Goal: Task Accomplishment & Management: Manage account settings

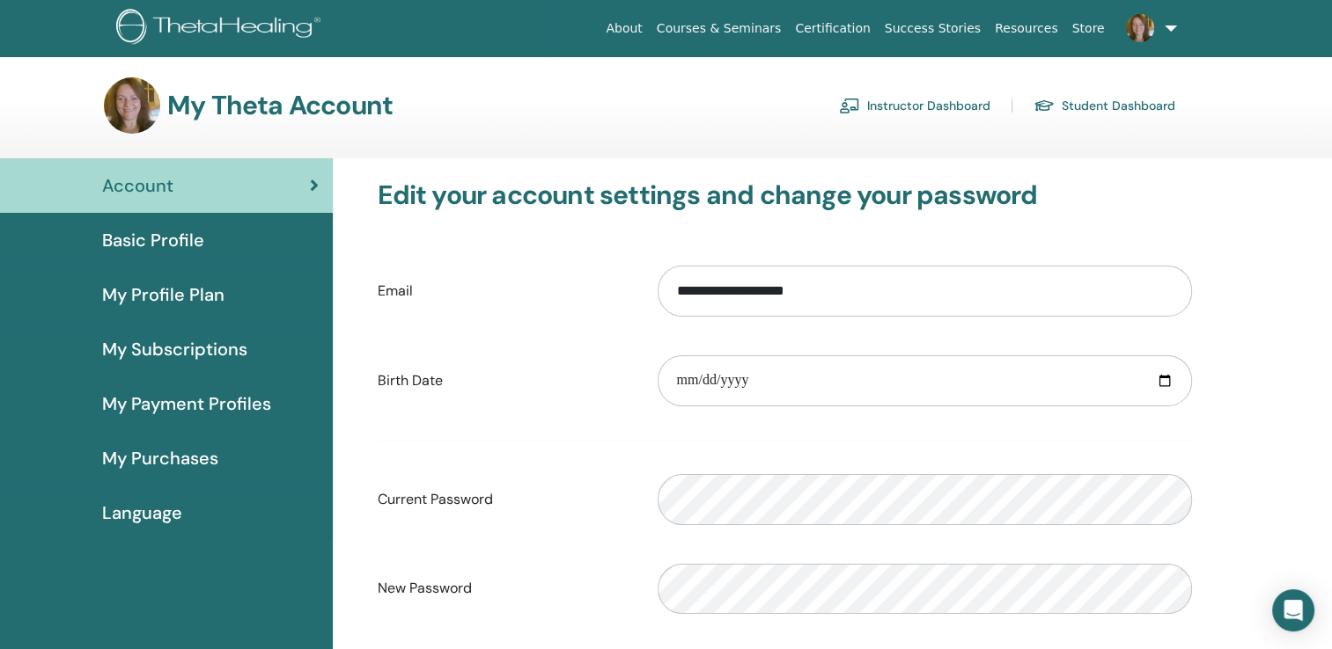
click at [1137, 28] on img at bounding box center [1140, 28] width 28 height 28
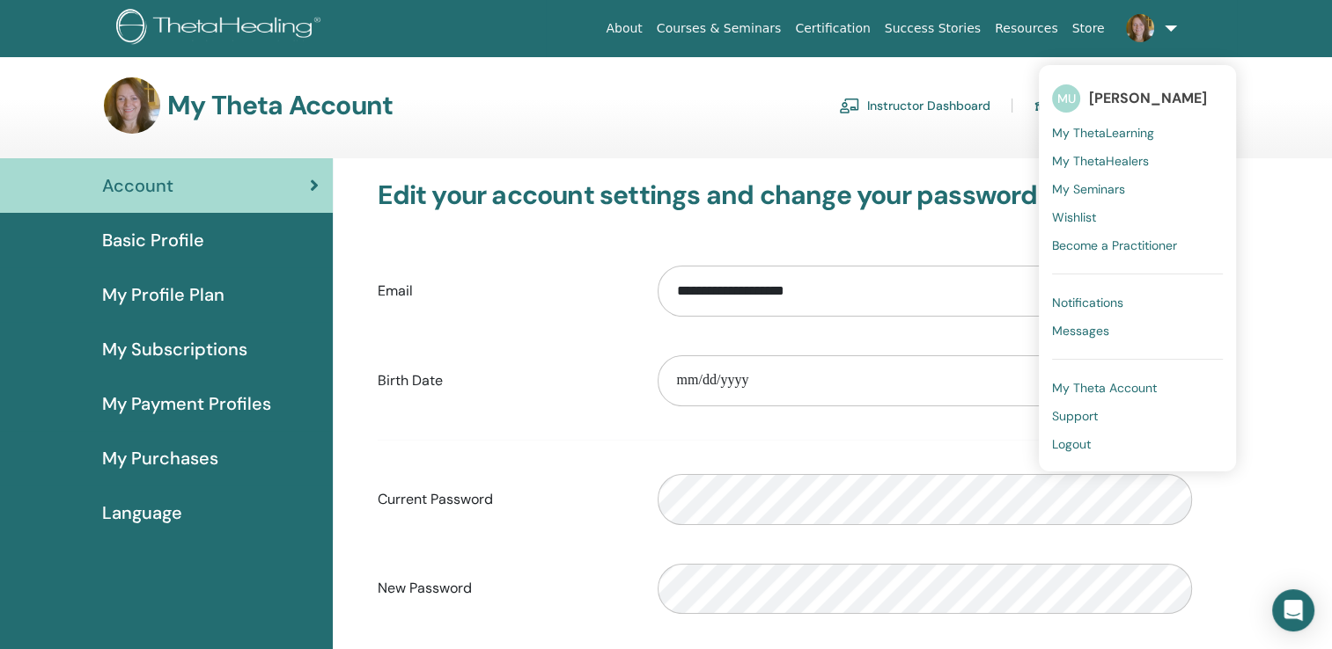
click at [1137, 100] on span "[PERSON_NAME]" at bounding box center [1148, 98] width 118 height 18
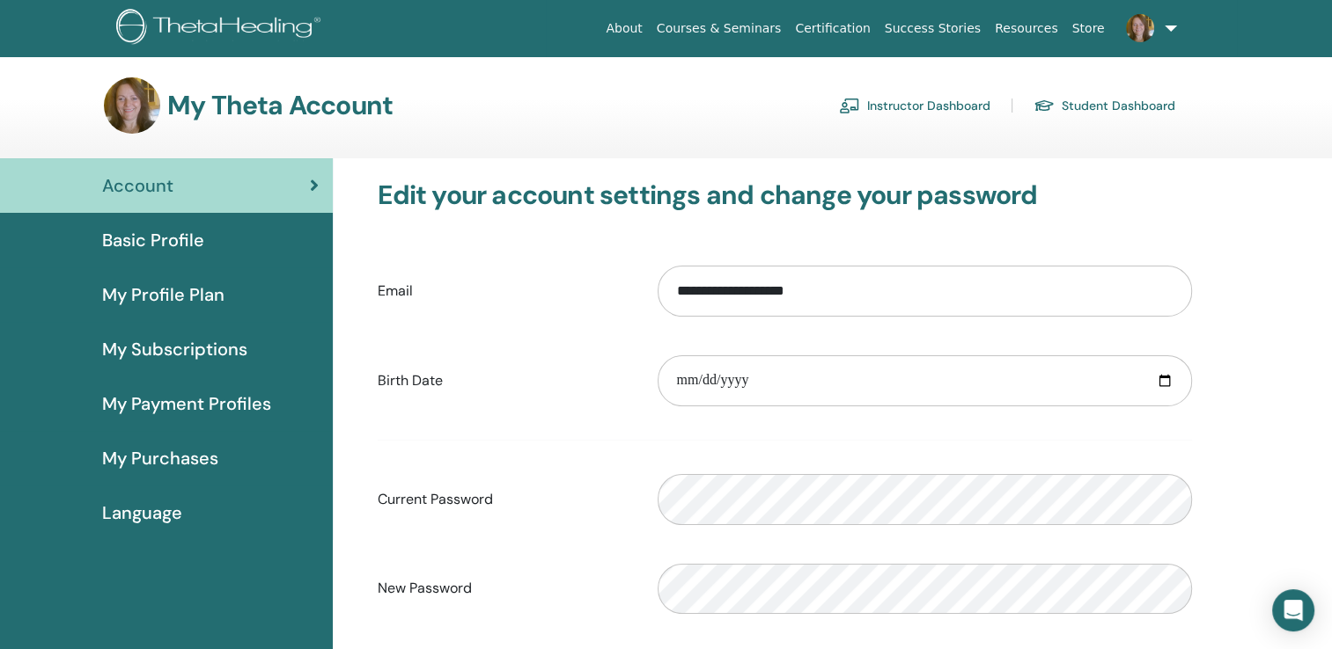
click at [136, 108] on img at bounding box center [132, 105] width 56 height 56
click at [174, 297] on span "My Profile Plan" at bounding box center [163, 295] width 122 height 26
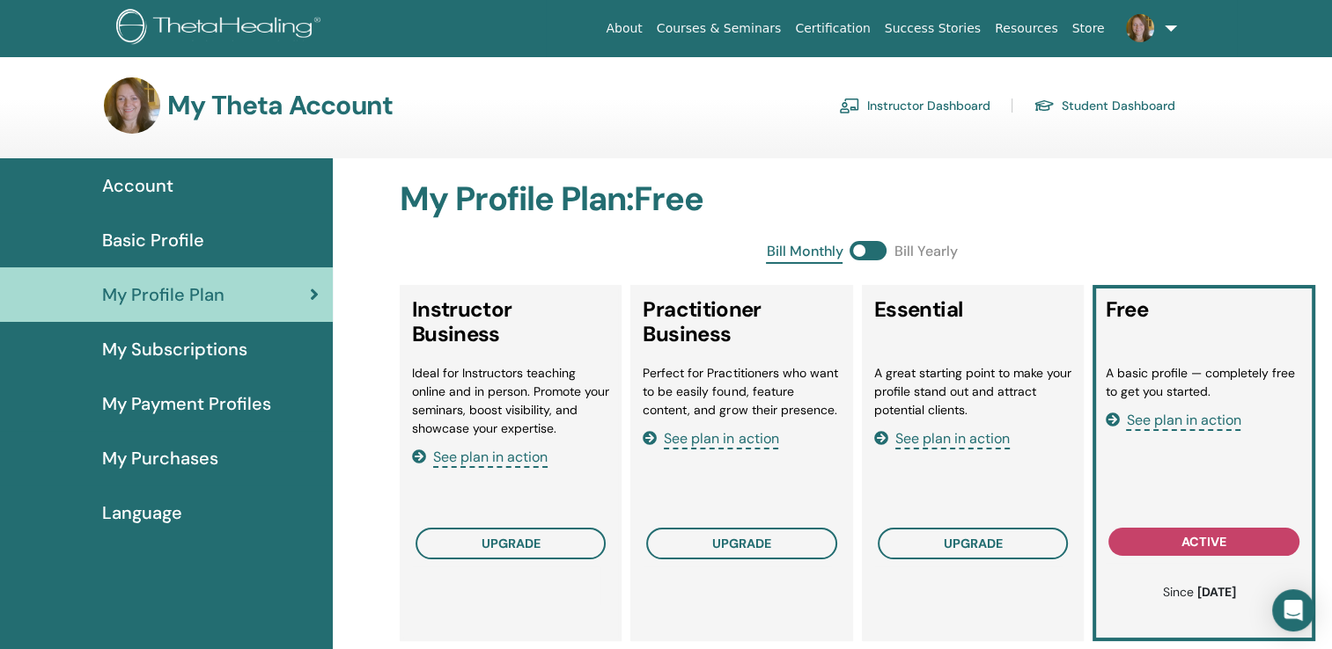
click at [132, 236] on span "Basic Profile" at bounding box center [153, 240] width 102 height 26
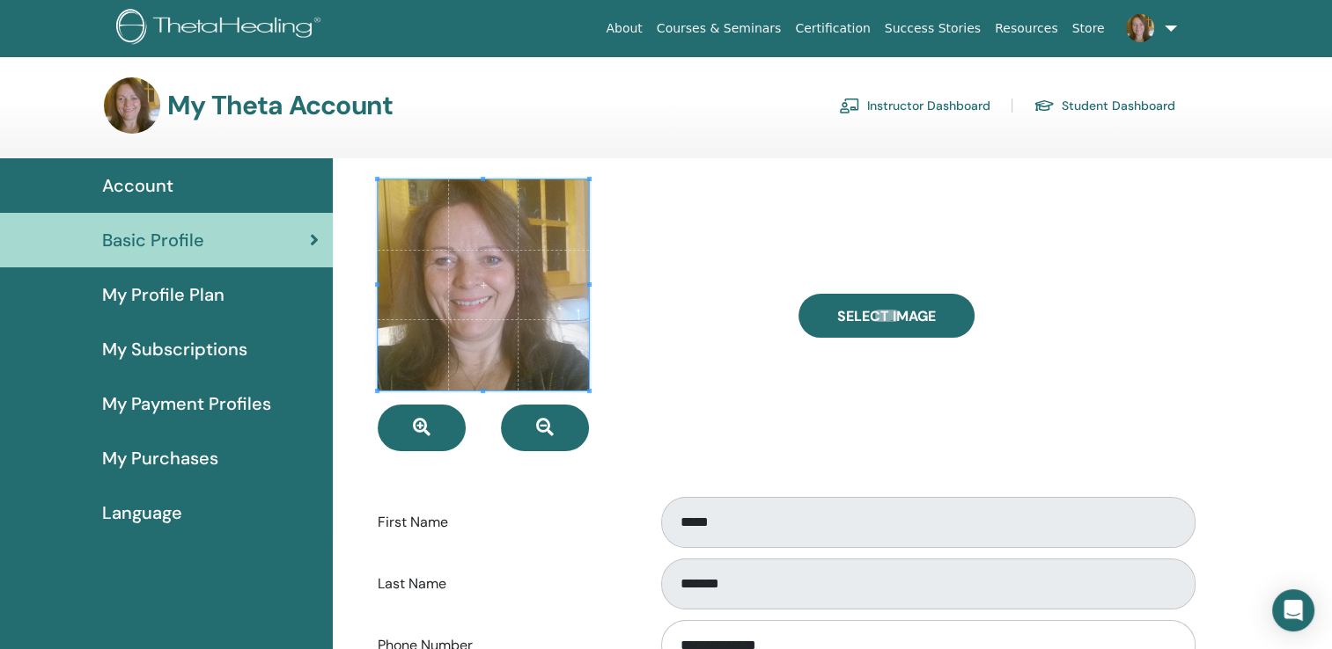
click at [470, 274] on span at bounding box center [483, 285] width 211 height 211
click at [553, 431] on icon "button" at bounding box center [545, 428] width 18 height 18
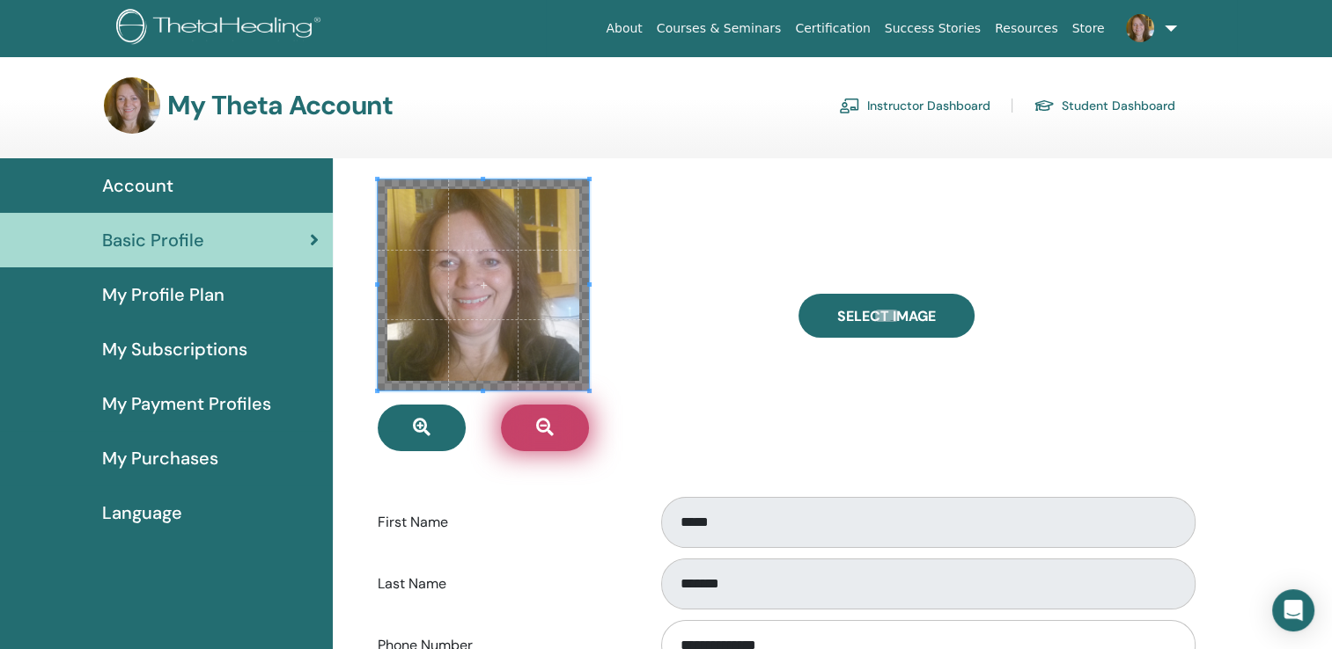
click at [553, 431] on icon "button" at bounding box center [545, 428] width 18 height 18
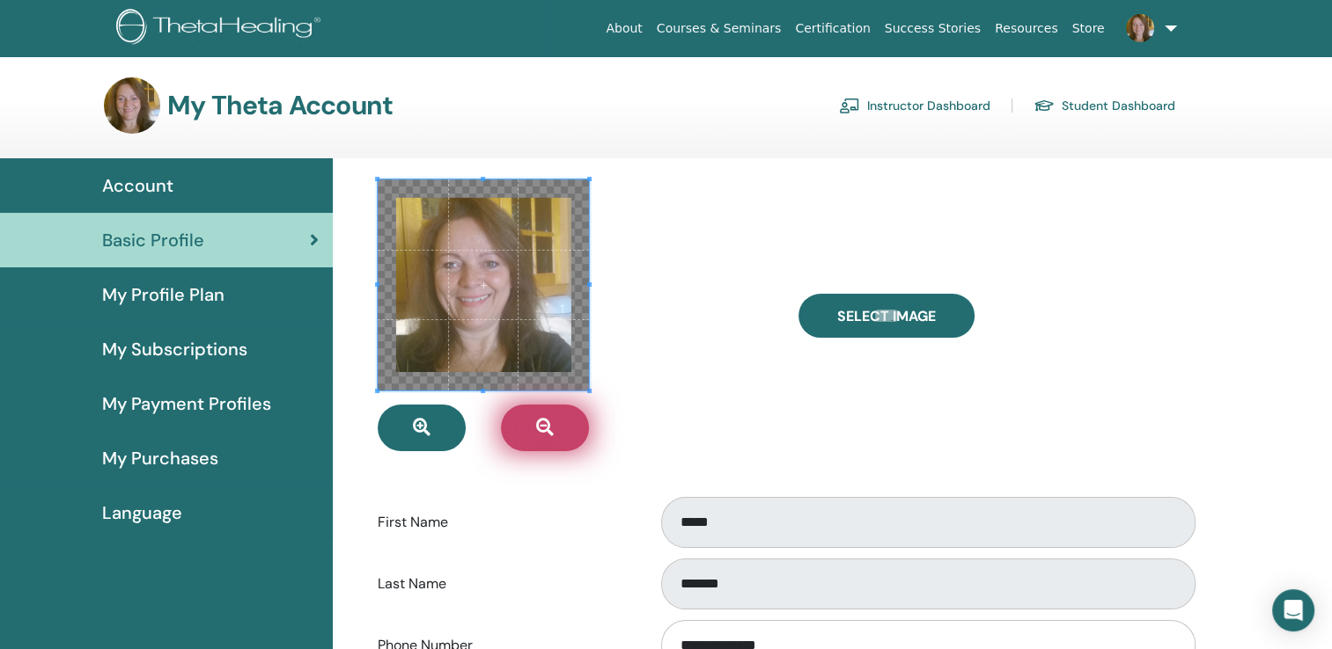
click at [553, 431] on icon "button" at bounding box center [545, 428] width 18 height 18
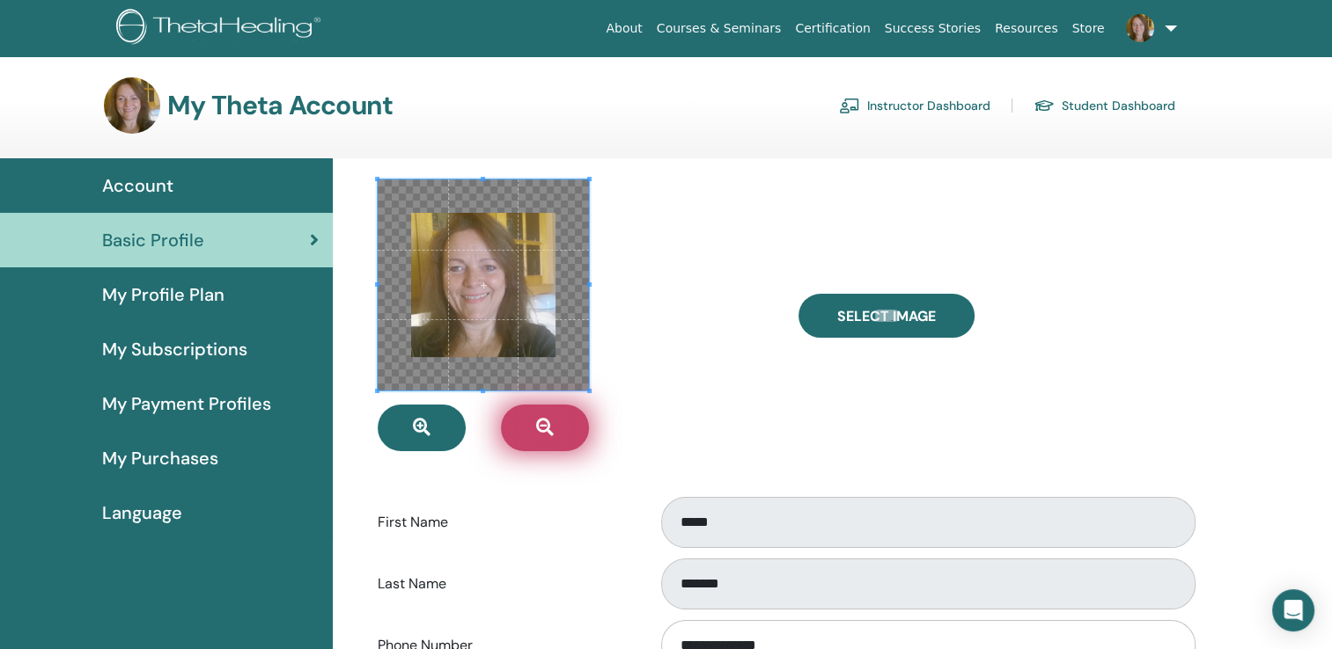
click at [553, 431] on icon "button" at bounding box center [545, 428] width 18 height 18
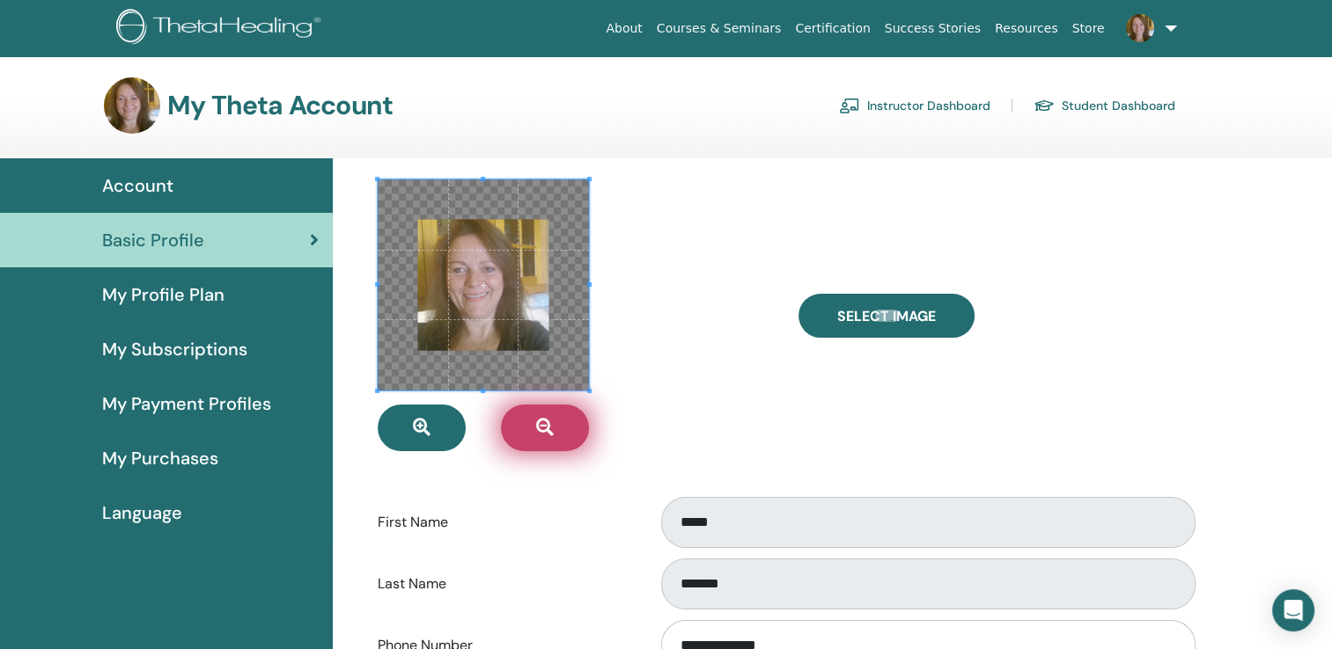
click at [553, 431] on icon "button" at bounding box center [545, 428] width 18 height 18
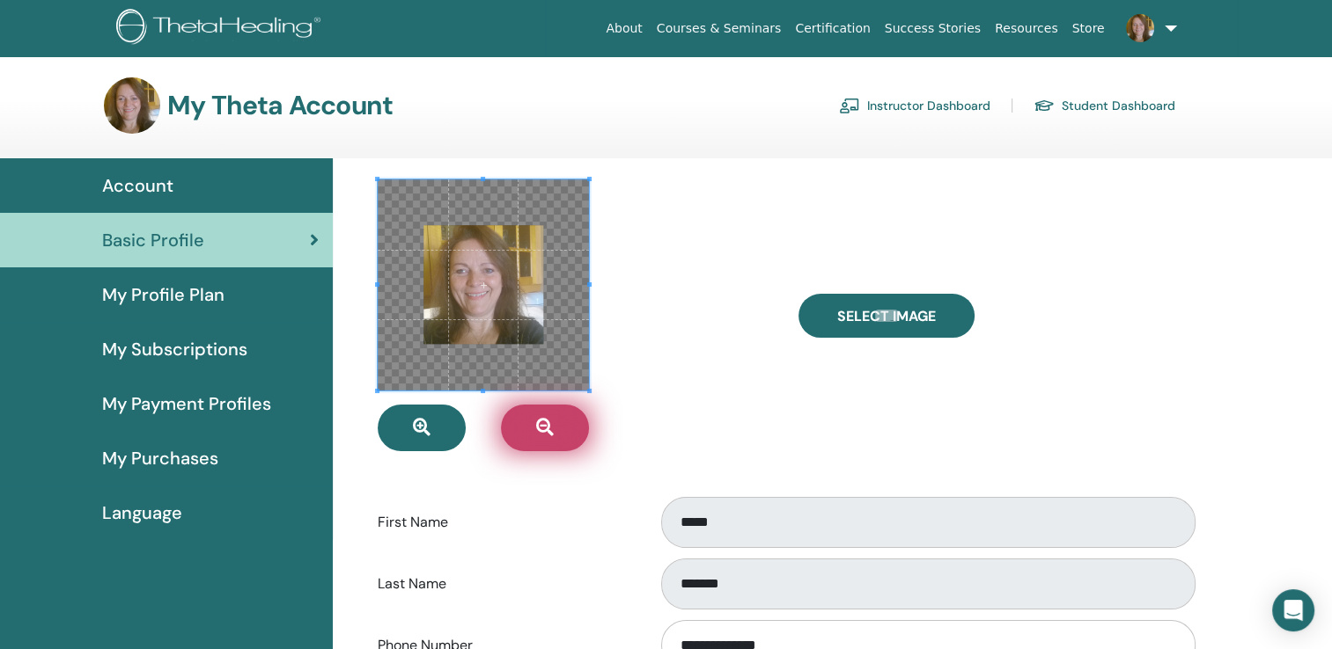
click at [553, 431] on icon "button" at bounding box center [545, 428] width 18 height 18
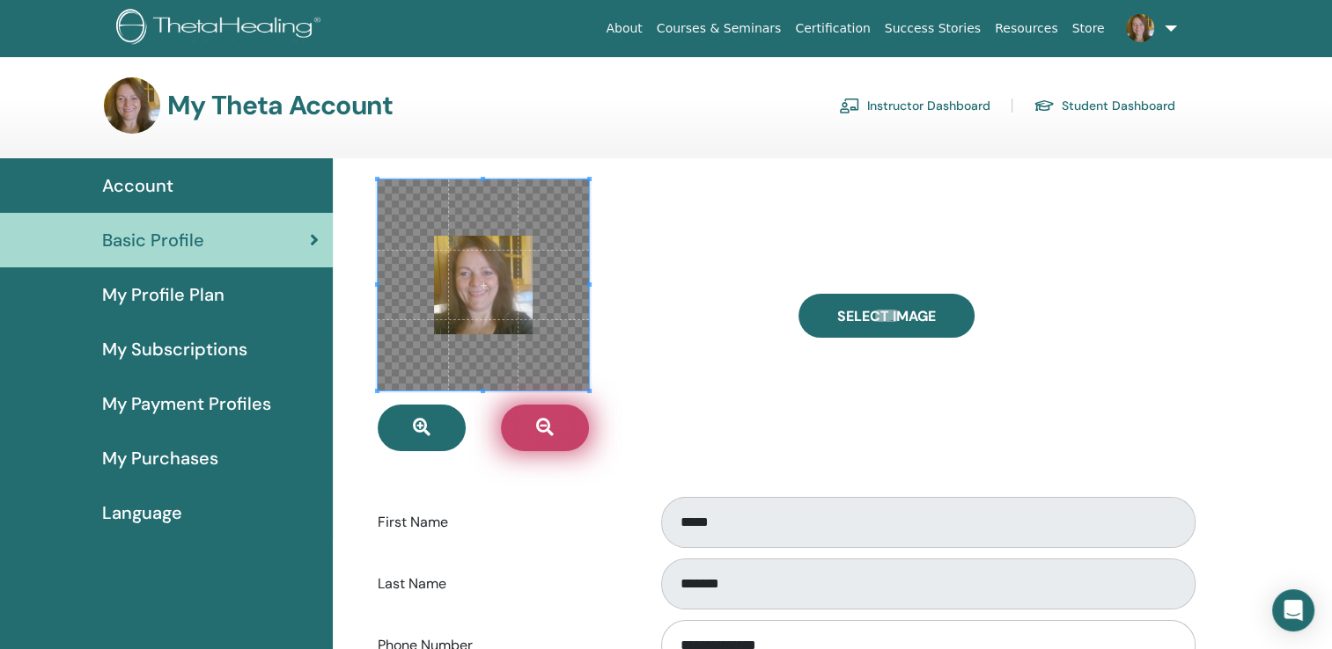
click at [553, 431] on icon "button" at bounding box center [545, 428] width 18 height 18
click at [553, 429] on icon "button" at bounding box center [545, 428] width 18 height 18
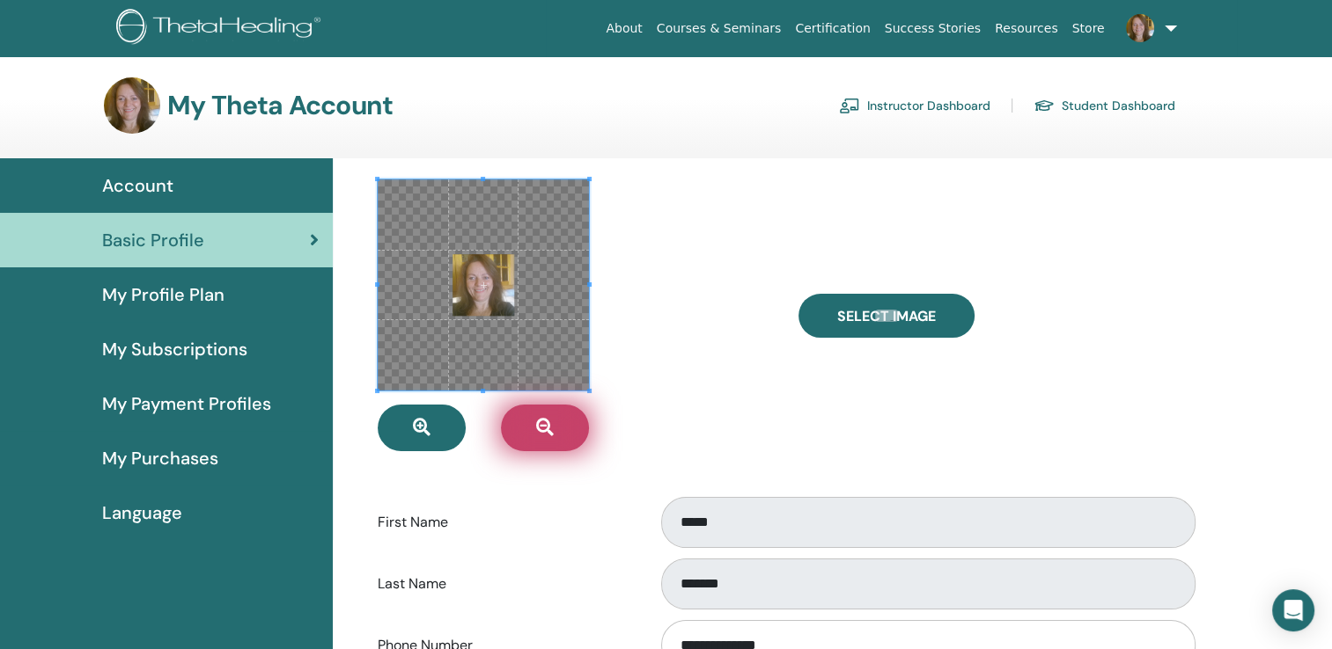
click at [553, 429] on icon "button" at bounding box center [545, 428] width 18 height 18
click at [553, 427] on icon "button" at bounding box center [545, 428] width 18 height 18
click at [553, 422] on icon "button" at bounding box center [545, 428] width 18 height 18
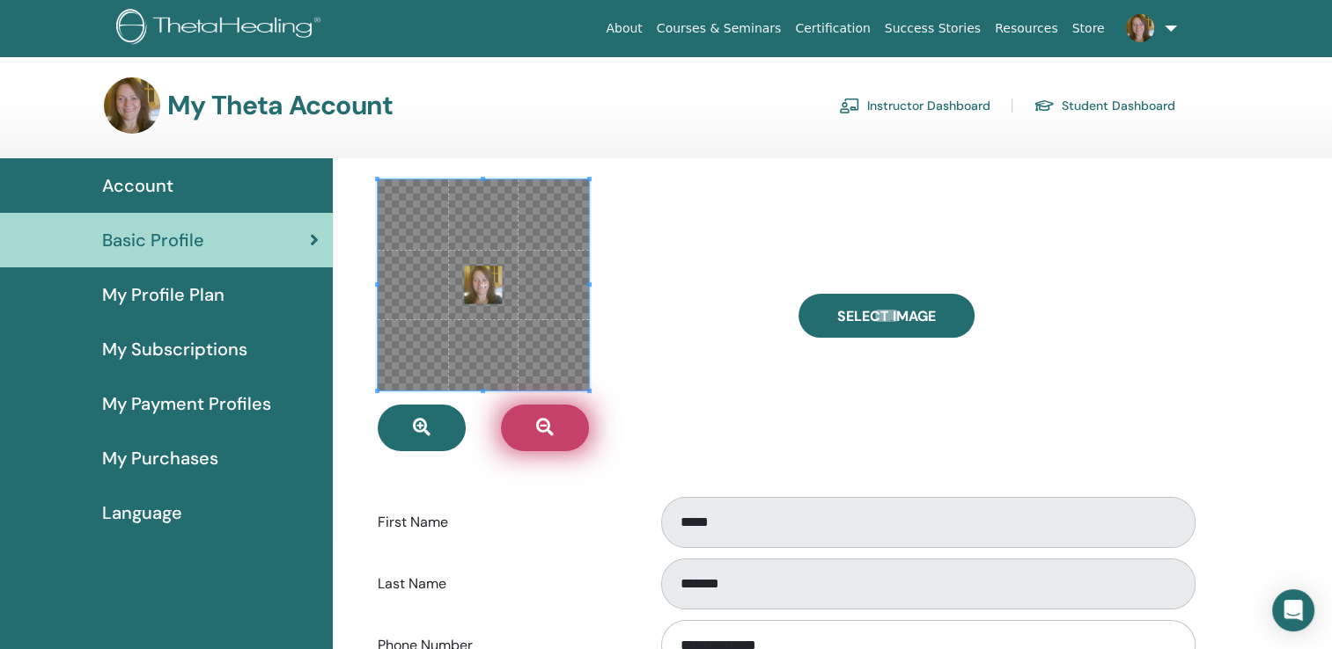
click at [553, 422] on icon "button" at bounding box center [545, 428] width 18 height 18
click at [544, 423] on icon "button" at bounding box center [545, 428] width 18 height 18
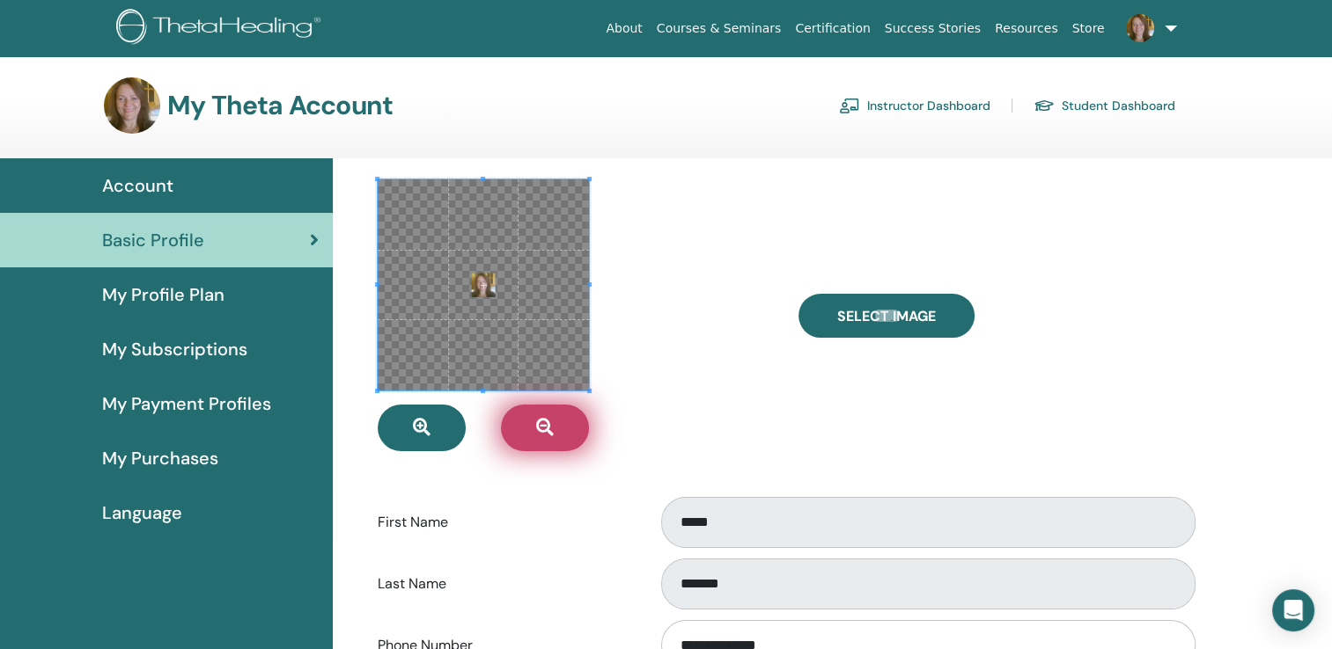
click at [544, 423] on icon "button" at bounding box center [545, 428] width 18 height 18
click at [544, 425] on icon "button" at bounding box center [545, 428] width 18 height 18
click at [543, 425] on icon "button" at bounding box center [545, 428] width 18 height 18
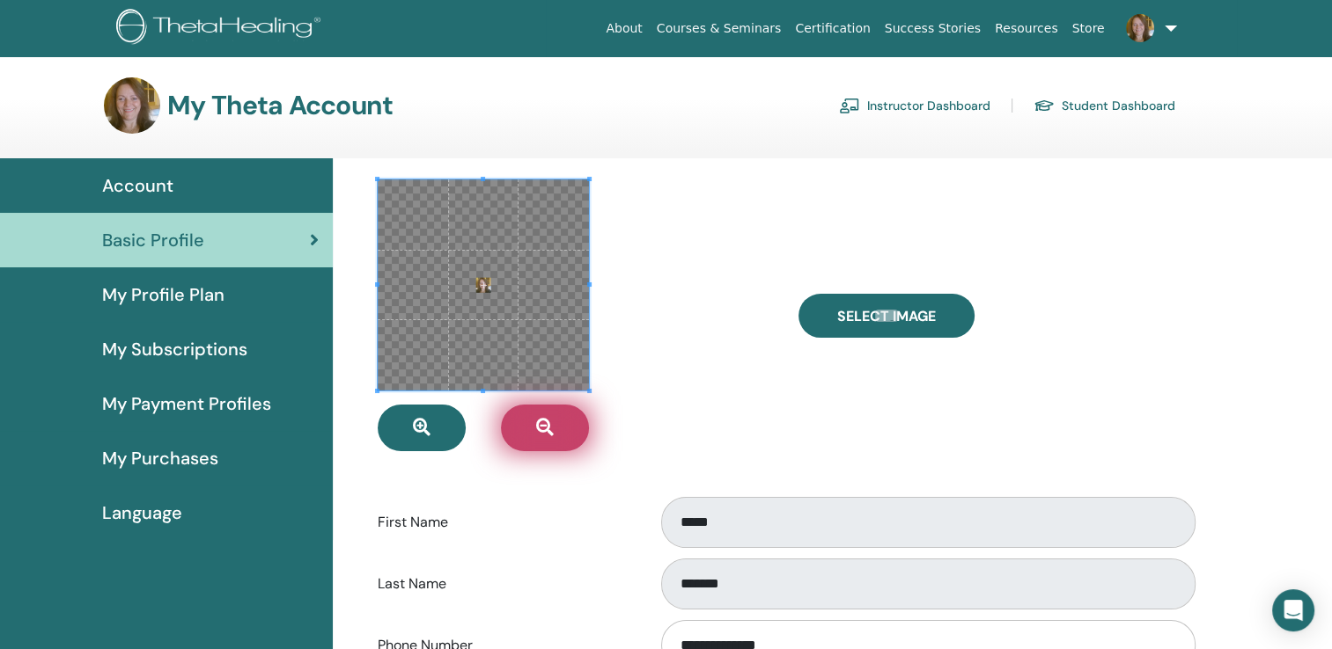
click at [542, 425] on icon "button" at bounding box center [545, 428] width 18 height 18
click at [541, 422] on icon "button" at bounding box center [545, 428] width 18 height 18
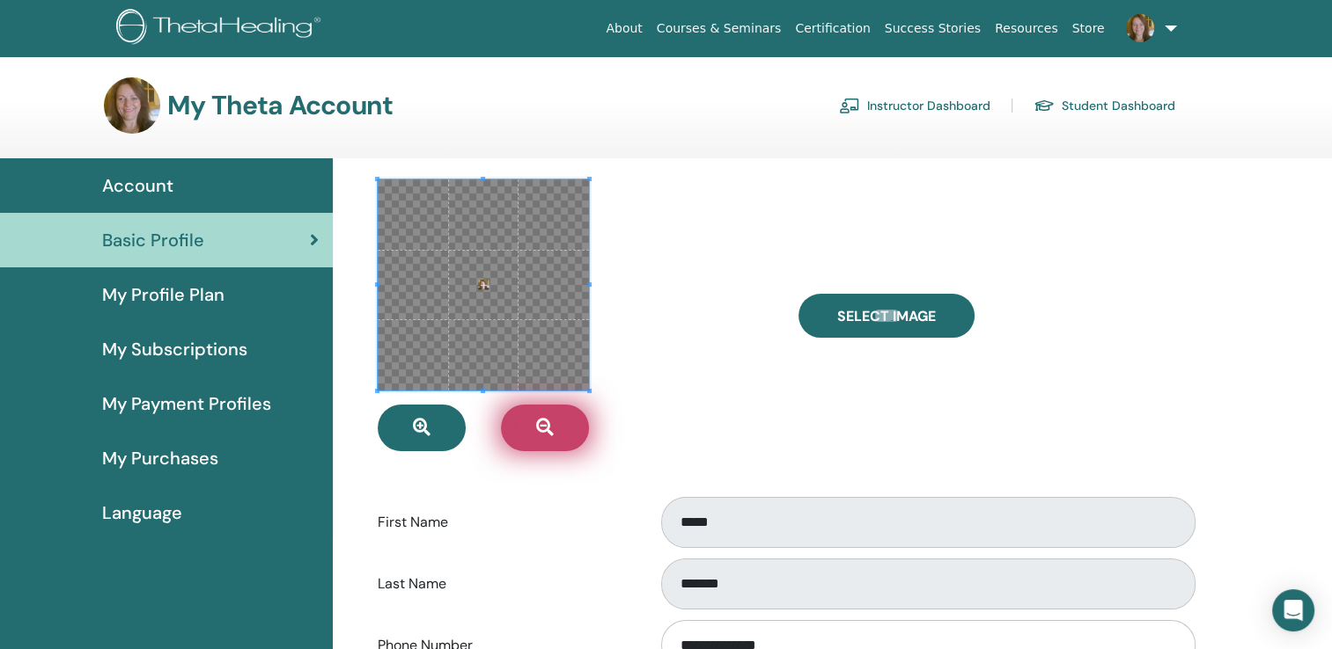
click at [541, 422] on icon "button" at bounding box center [545, 428] width 18 height 18
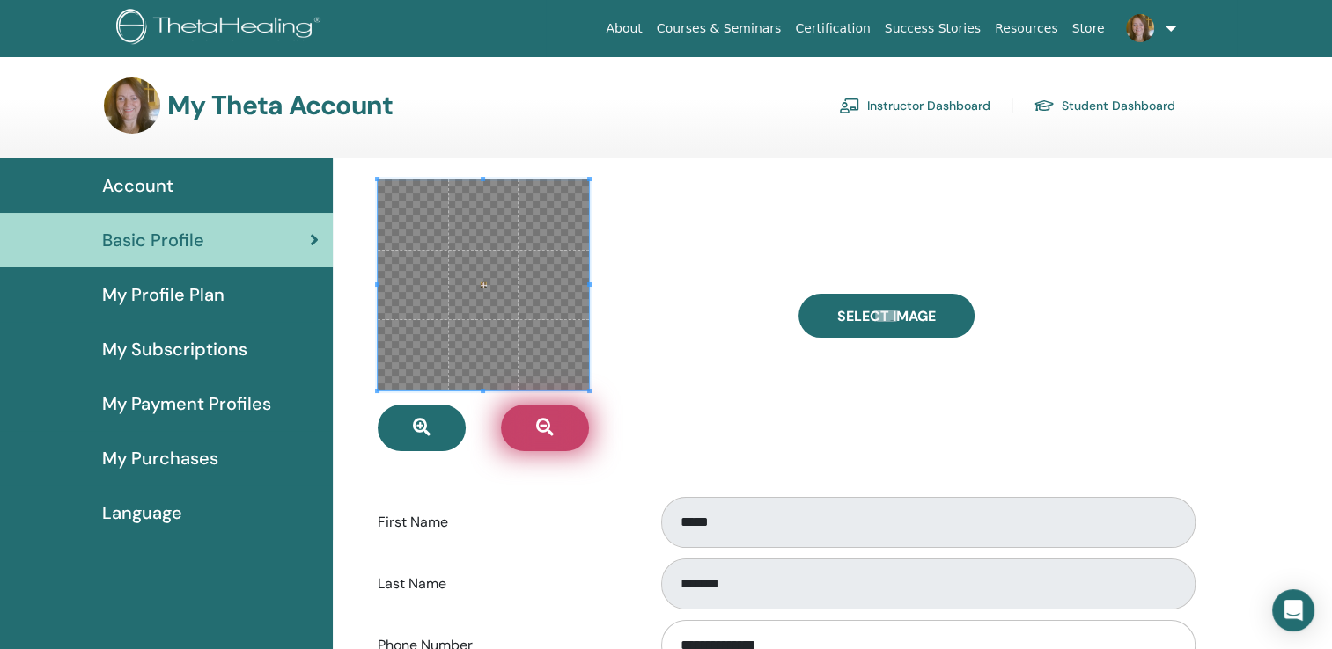
click at [541, 422] on icon "button" at bounding box center [545, 428] width 18 height 18
click at [541, 421] on icon "button" at bounding box center [545, 428] width 18 height 18
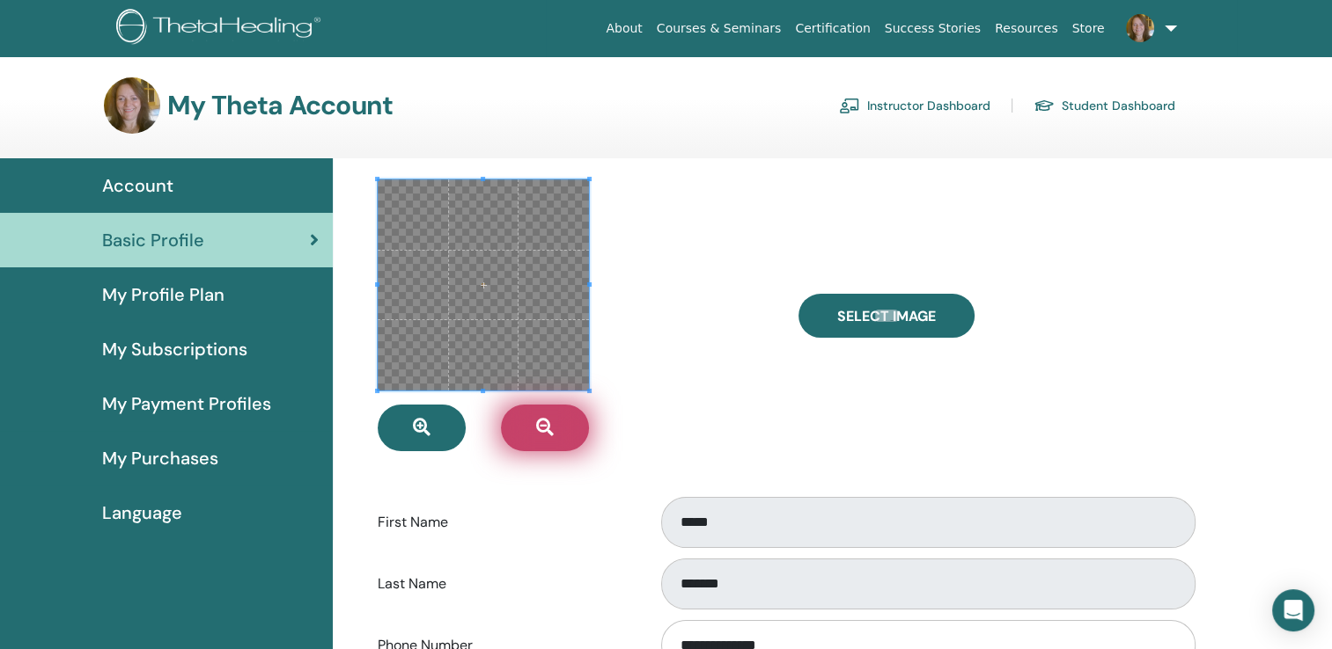
click at [541, 419] on icon "button" at bounding box center [545, 428] width 18 height 18
click at [539, 416] on button "button" at bounding box center [545, 428] width 88 height 47
click at [540, 420] on button "button" at bounding box center [545, 428] width 88 height 47
click at [540, 420] on icon "button" at bounding box center [545, 428] width 18 height 18
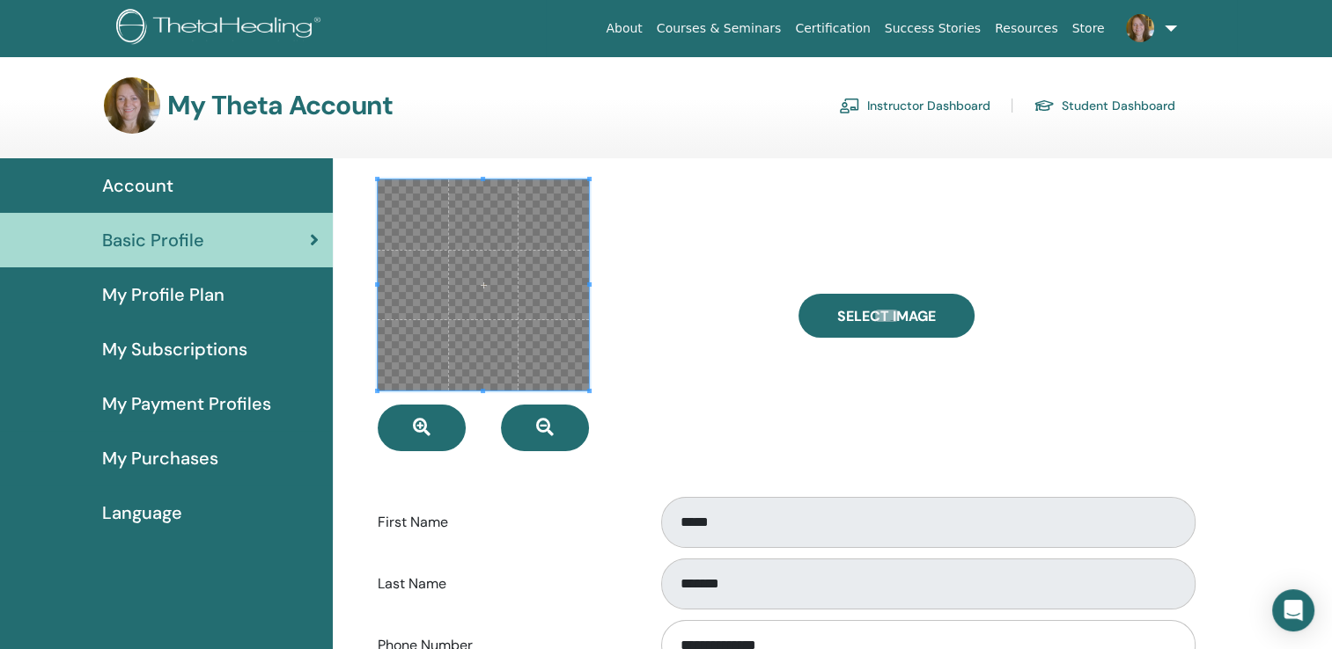
click at [402, 203] on span at bounding box center [483, 285] width 211 height 211
click at [468, 282] on span at bounding box center [483, 285] width 211 height 211
click at [440, 225] on span at bounding box center [483, 285] width 211 height 211
click at [483, 285] on span at bounding box center [483, 285] width 211 height 211
click at [483, 286] on span at bounding box center [483, 285] width 211 height 211
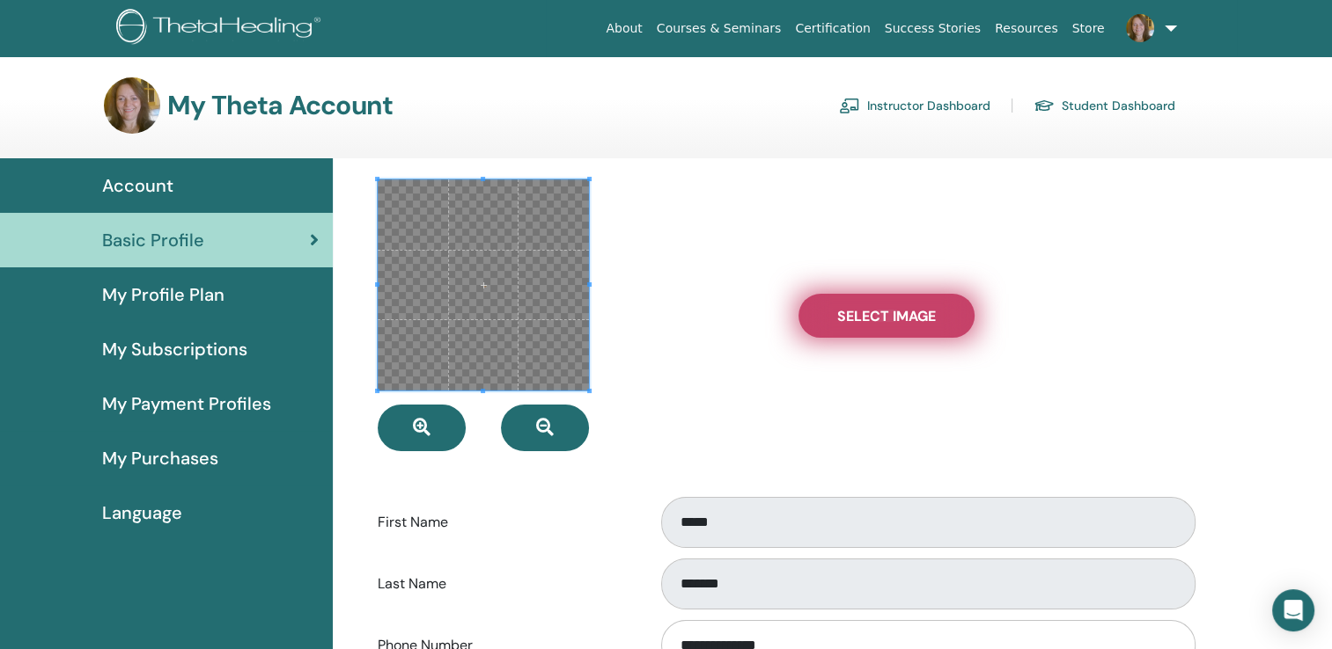
drag, startPoint x: 483, startPoint y: 286, endPoint x: 911, endPoint y: 314, distance: 428.6
click at [911, 314] on span "Select Image" at bounding box center [886, 316] width 99 height 18
click at [898, 314] on input "Select Image" at bounding box center [886, 316] width 23 height 12
click at [884, 318] on span "Select Image" at bounding box center [886, 316] width 99 height 18
click at [884, 318] on input "Select Image" at bounding box center [886, 316] width 23 height 12
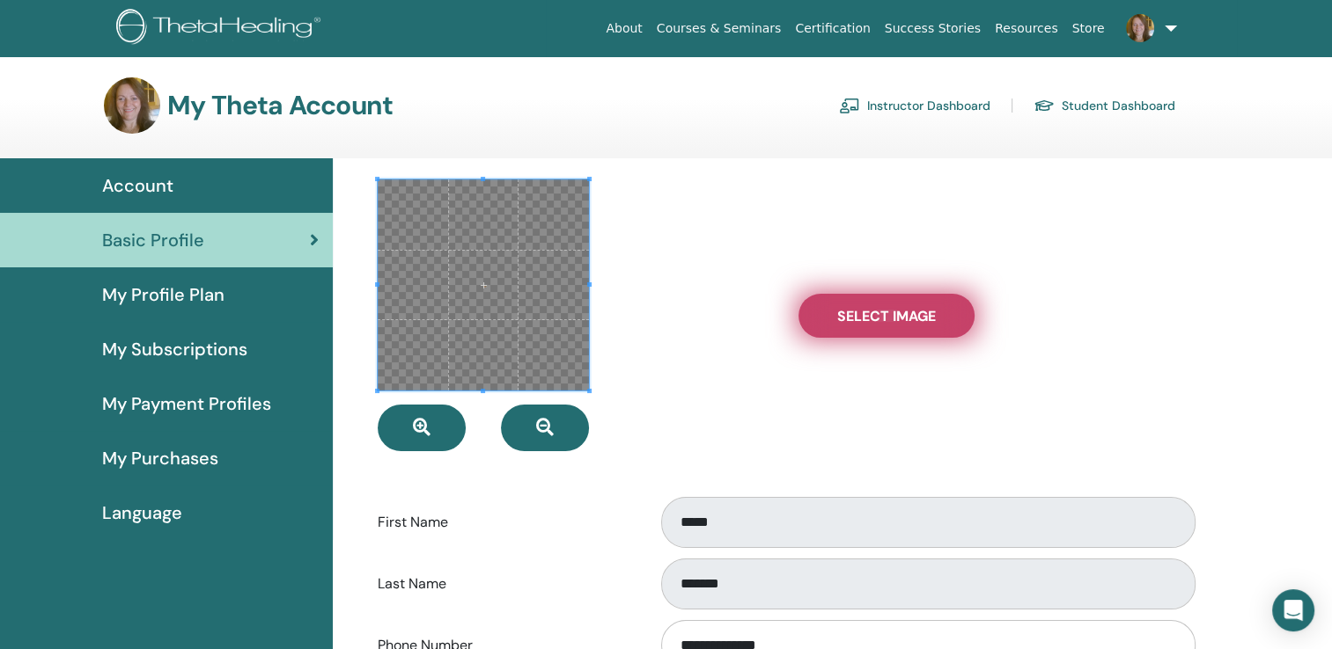
click at [841, 320] on span "Select Image" at bounding box center [886, 316] width 99 height 18
click at [875, 320] on input "Select Image" at bounding box center [886, 316] width 23 height 12
type input "**********"
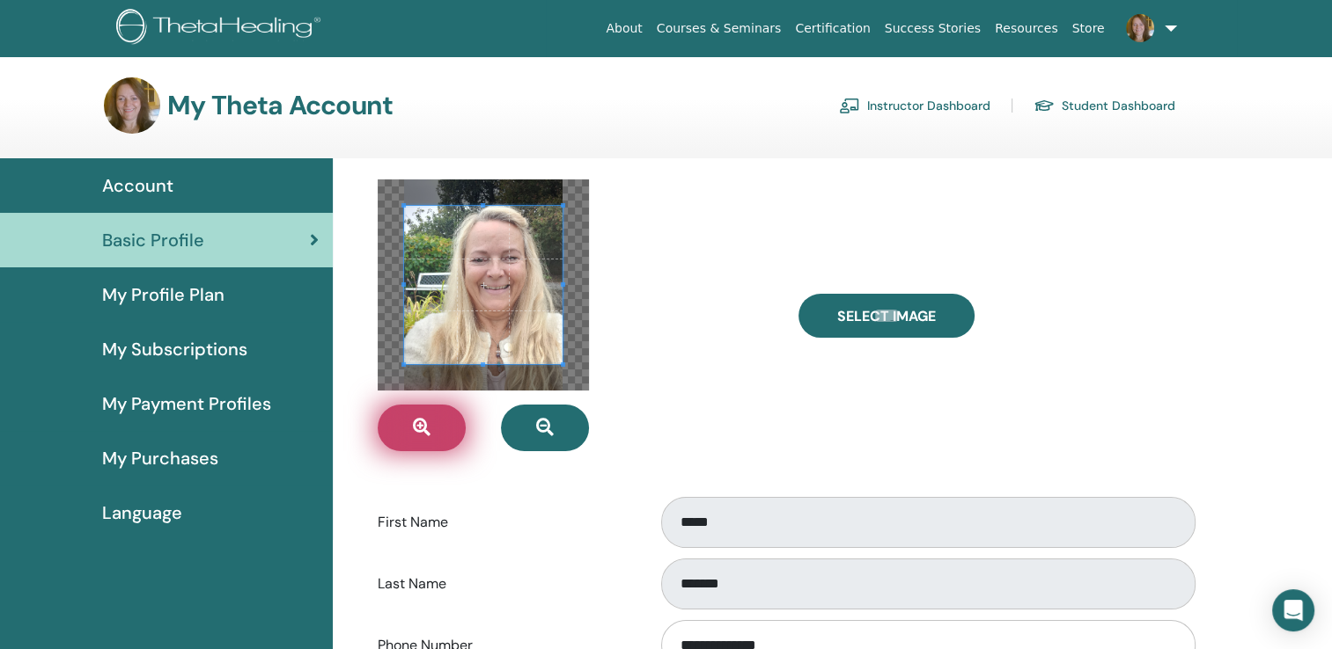
click at [419, 428] on icon "button" at bounding box center [422, 428] width 18 height 18
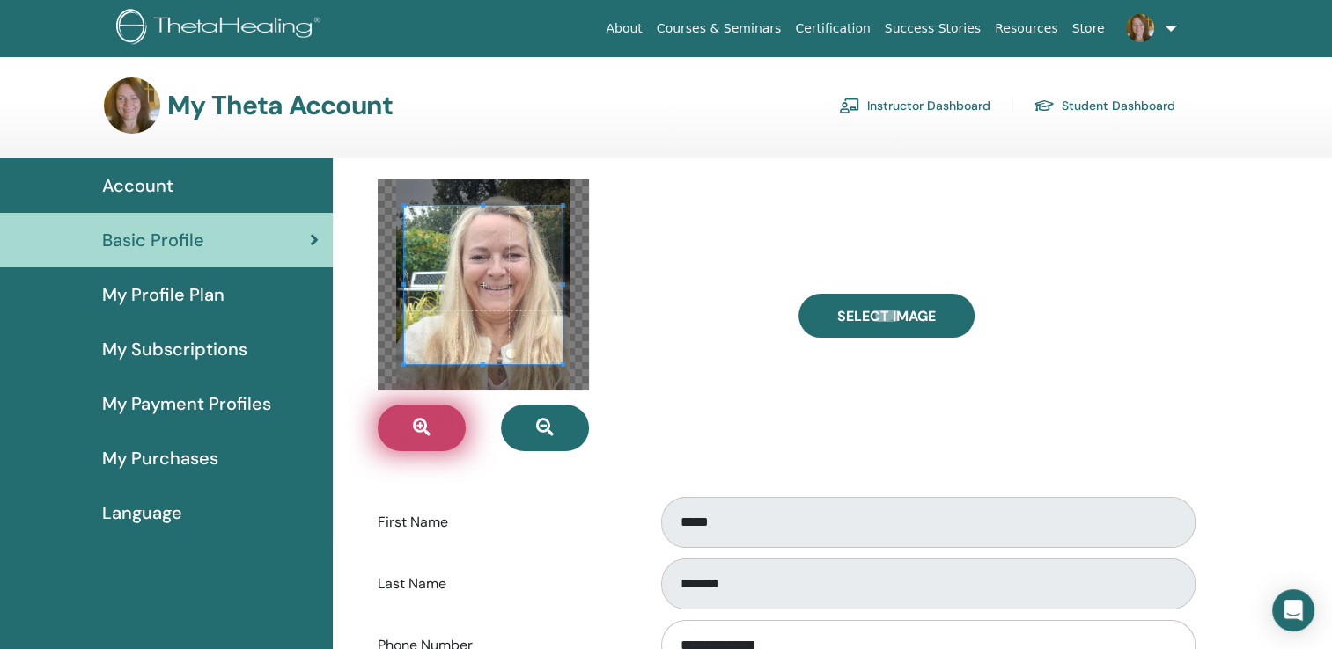
click at [419, 428] on icon "button" at bounding box center [422, 428] width 18 height 18
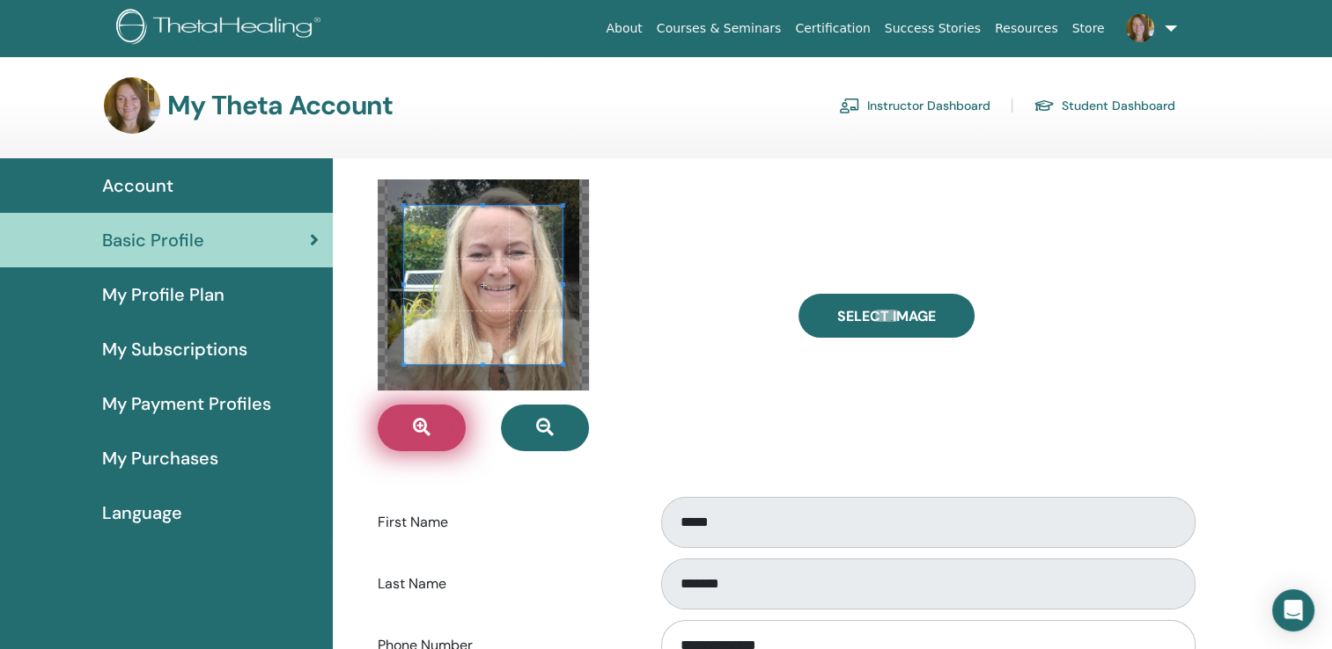
click at [419, 428] on icon "button" at bounding box center [422, 428] width 18 height 18
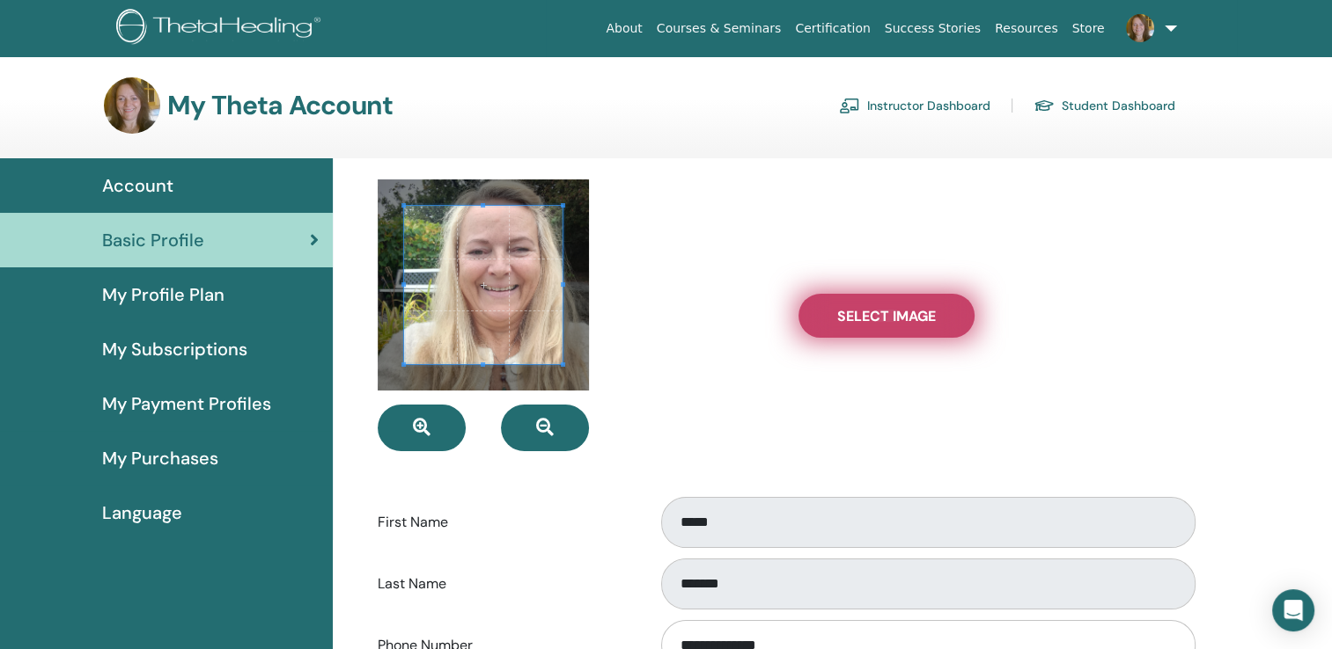
click at [884, 312] on span "Select Image" at bounding box center [886, 316] width 99 height 18
click at [884, 312] on input "Select Image" at bounding box center [886, 316] width 23 height 12
click at [876, 319] on span "Select Image" at bounding box center [886, 316] width 99 height 18
click at [876, 319] on input "Select Image" at bounding box center [886, 316] width 23 height 12
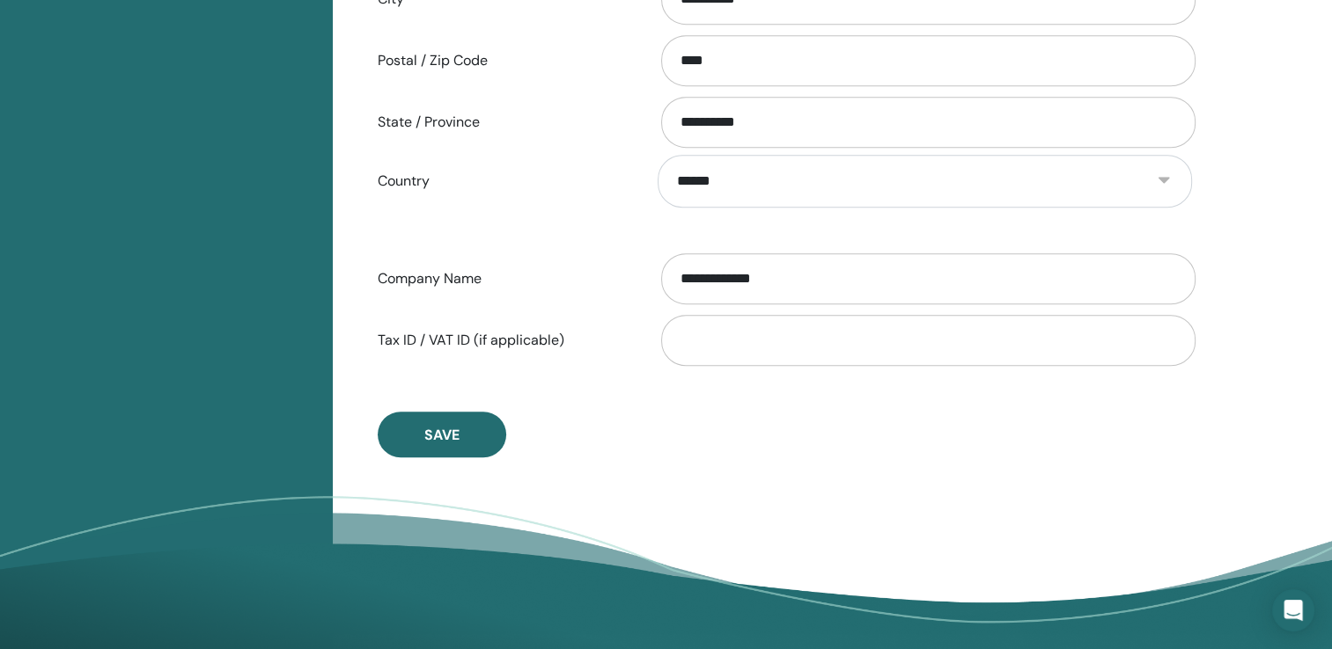
scroll to position [831, 0]
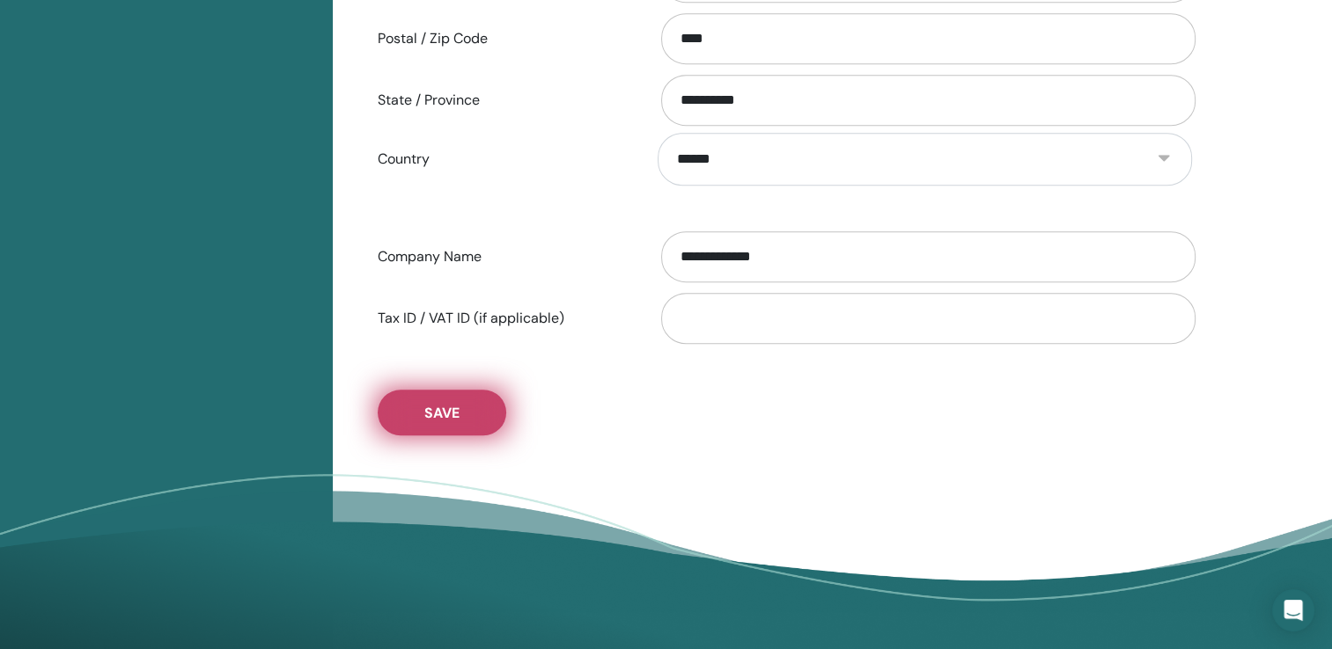
click at [437, 421] on button "Save" at bounding box center [442, 413] width 128 height 46
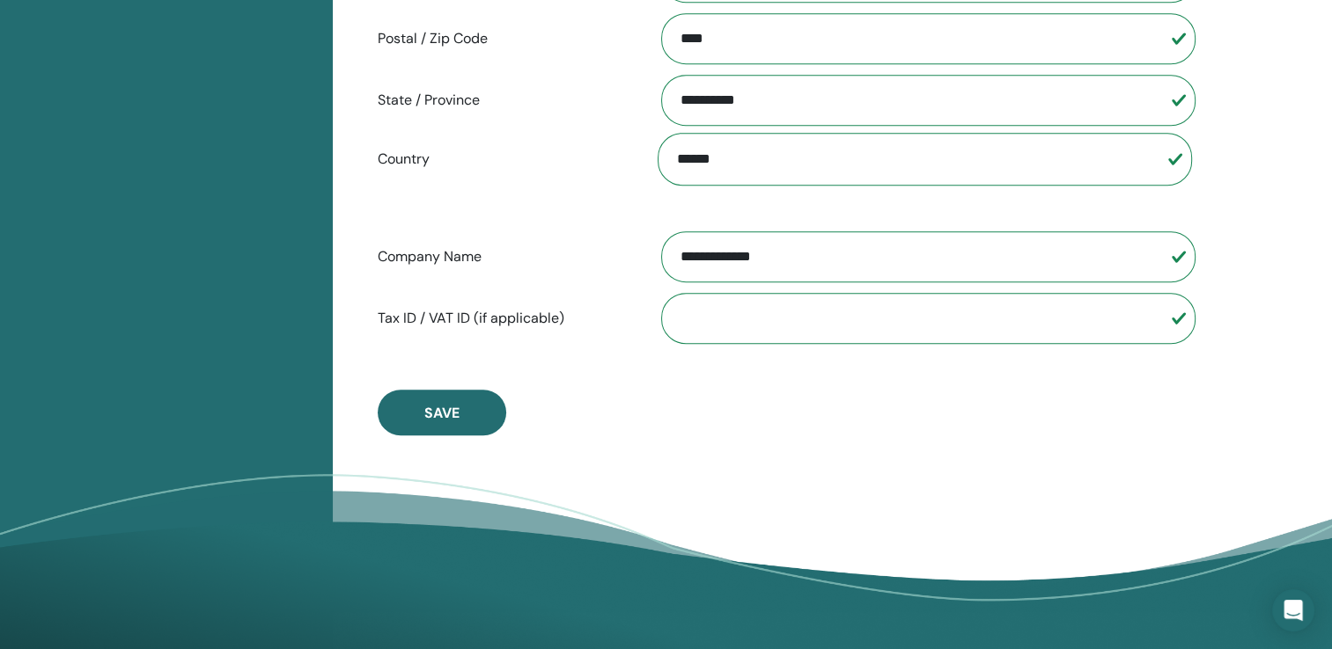
click at [679, 248] on input "**********" at bounding box center [928, 256] width 534 height 51
click at [855, 252] on input "**********" at bounding box center [928, 256] width 534 height 51
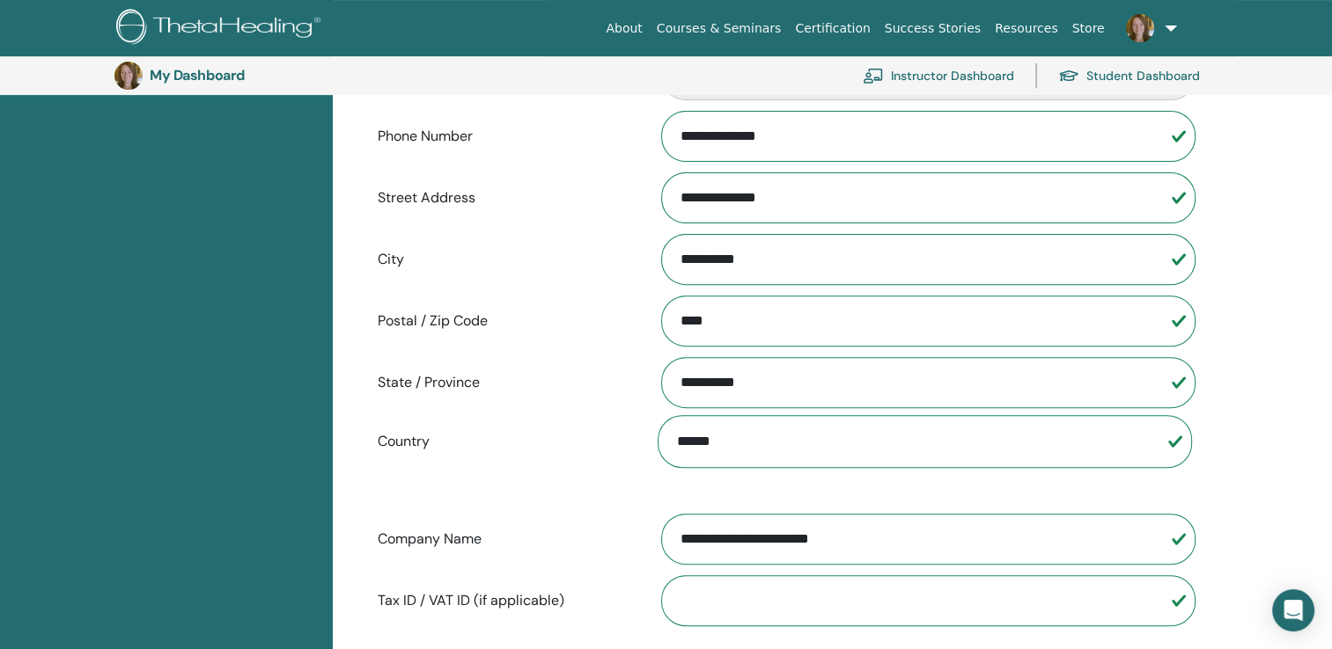
scroll to position [546, 0]
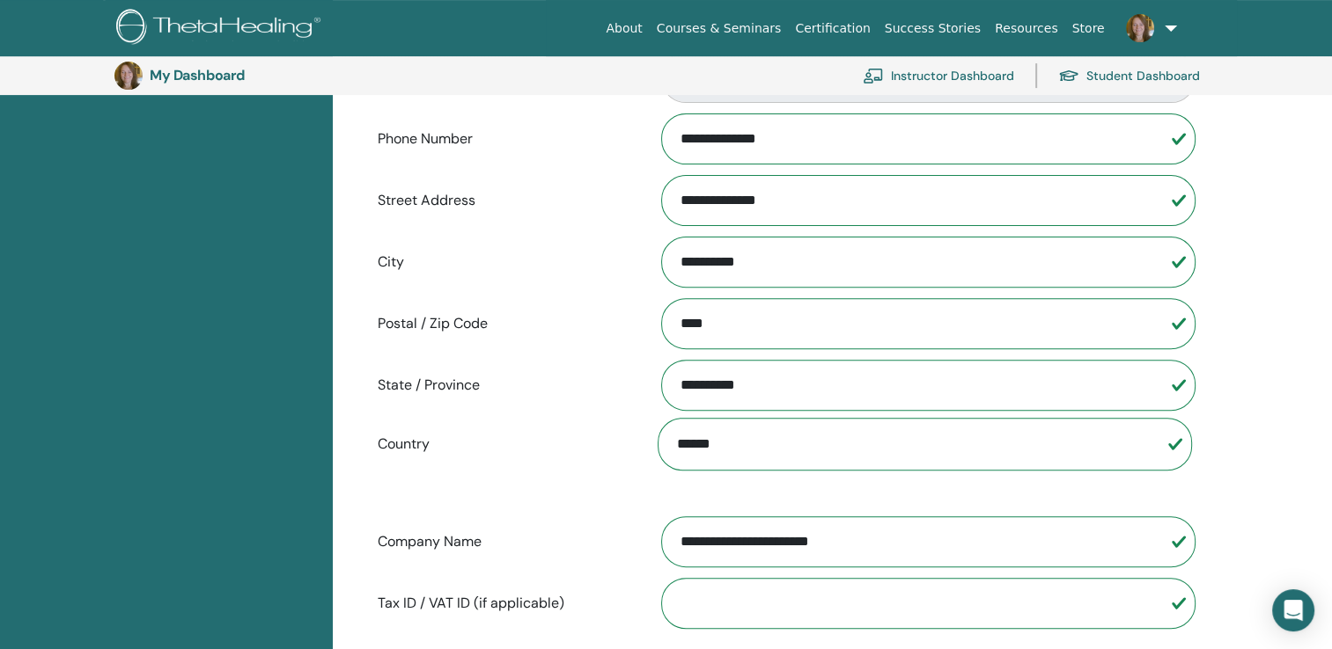
type input "**********"
click at [789, 199] on input "**********" at bounding box center [928, 200] width 534 height 51
type input "*"
type input "**********"
click at [765, 259] on input "**********" at bounding box center [928, 262] width 534 height 51
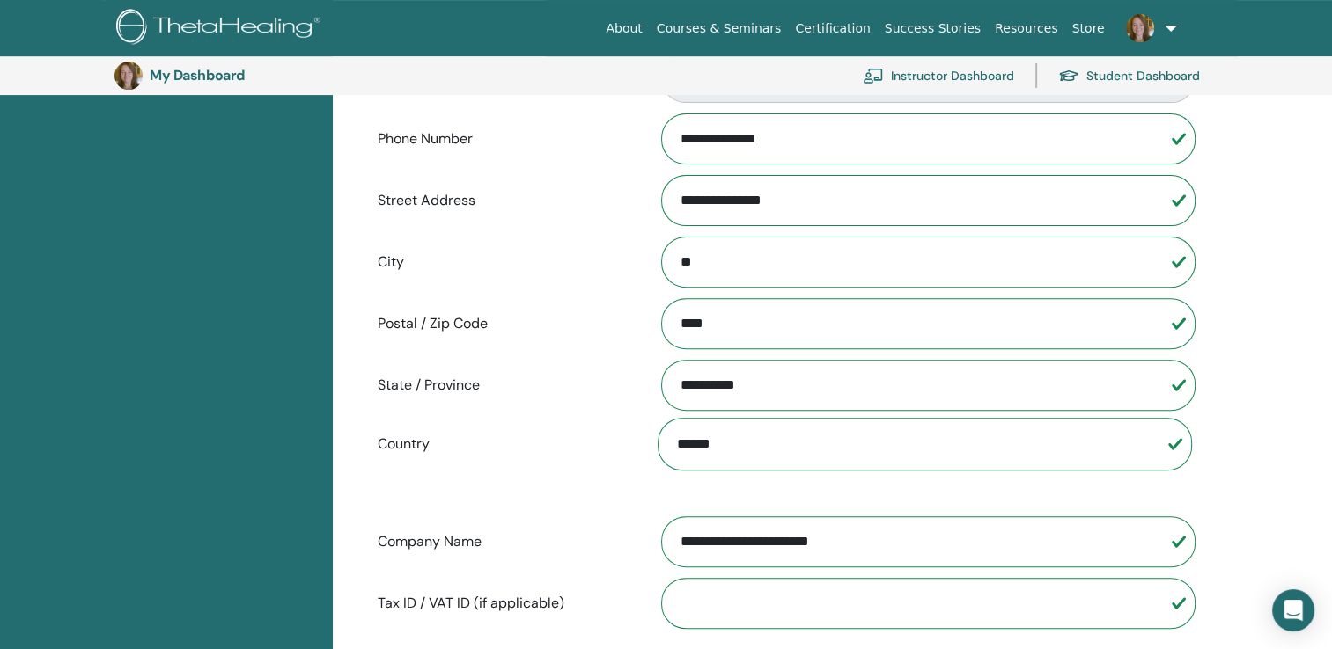
type input "*"
type input "******"
click at [715, 321] on input "****" at bounding box center [928, 323] width 534 height 51
type input "****"
click at [757, 384] on input "**********" at bounding box center [928, 385] width 534 height 51
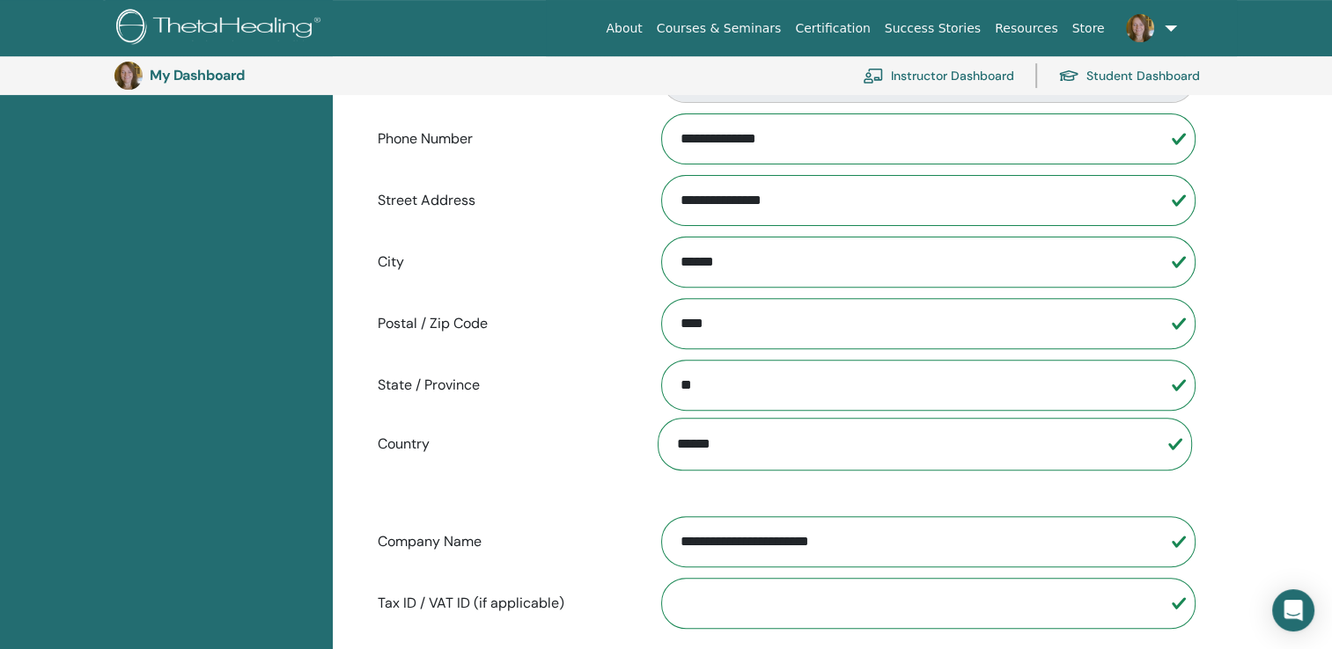
type input "*"
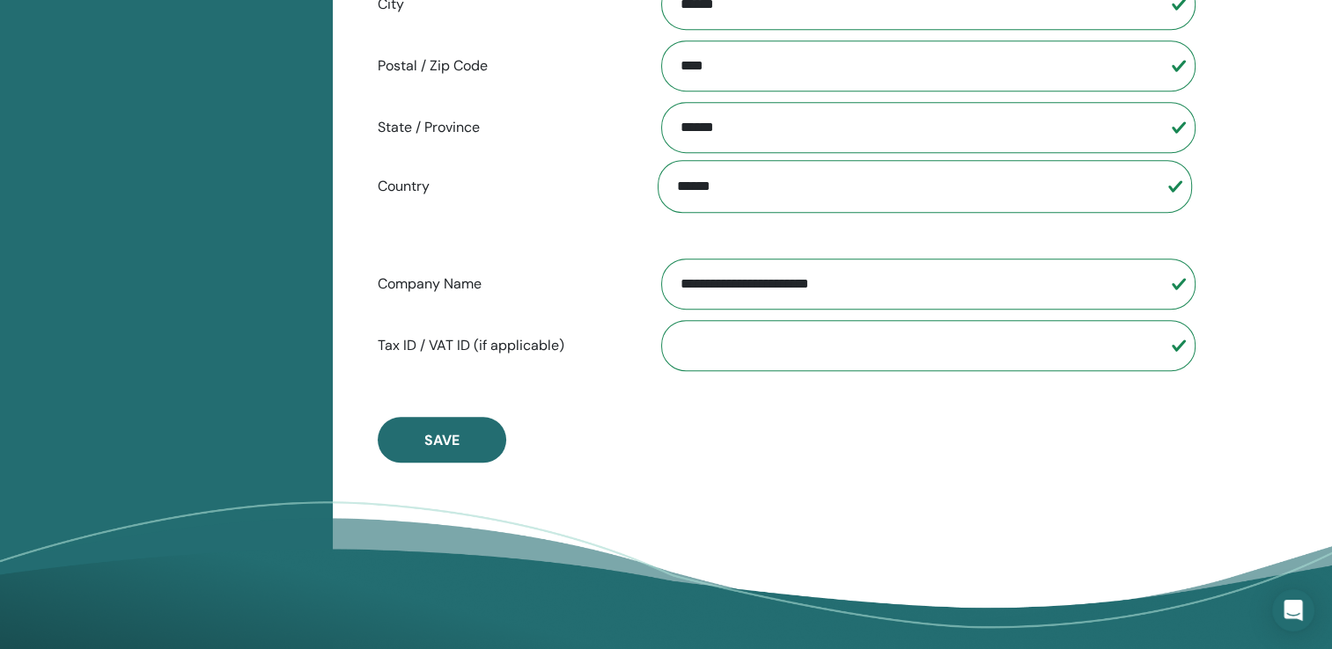
scroll to position [810, 0]
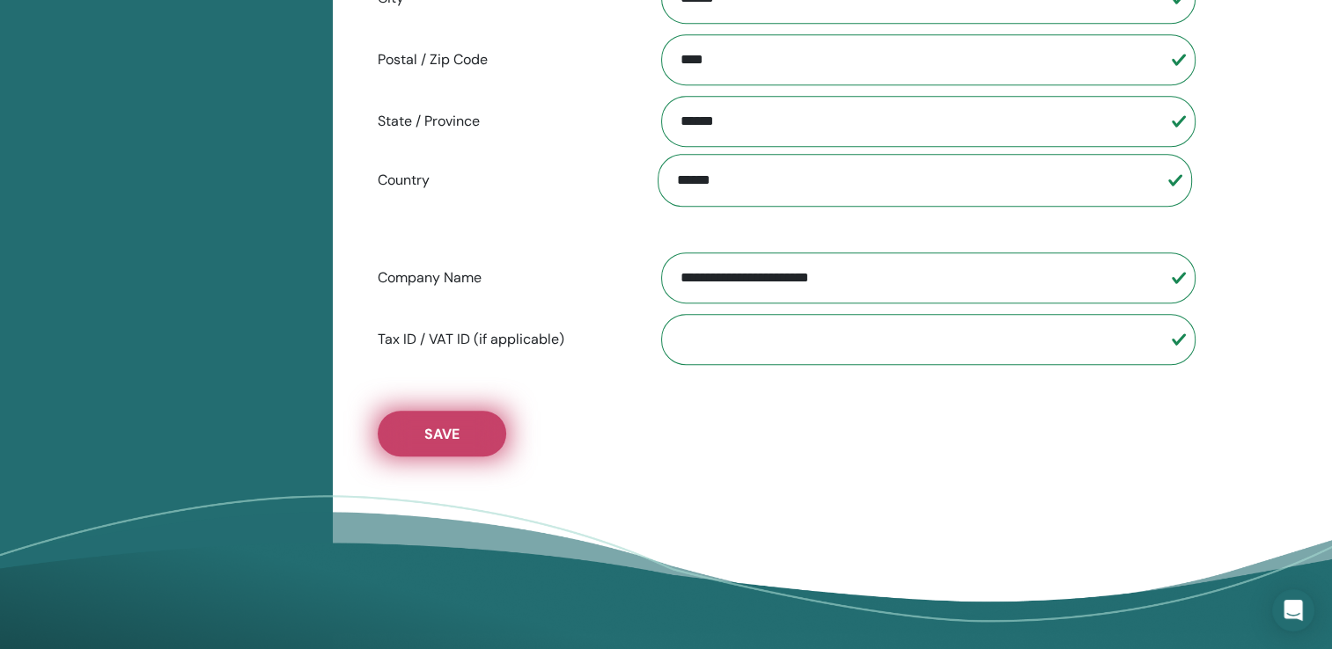
type input "******"
click at [437, 428] on span "Save" at bounding box center [441, 434] width 35 height 18
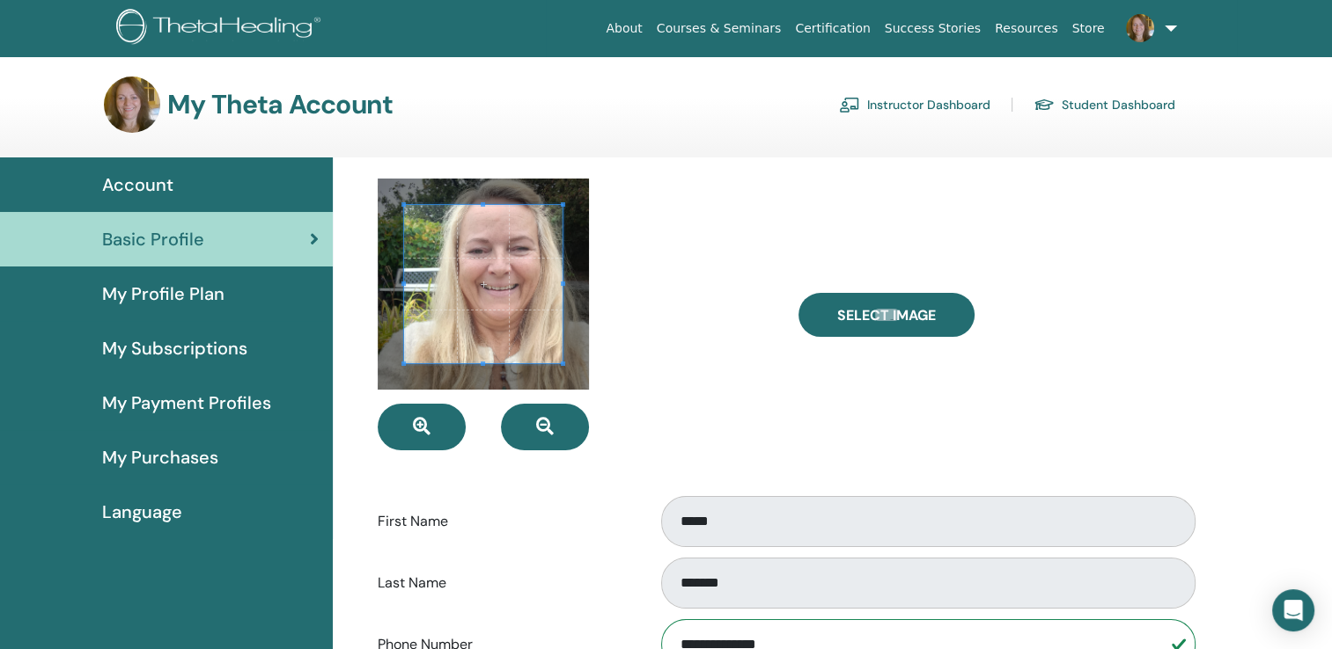
scroll to position [0, 0]
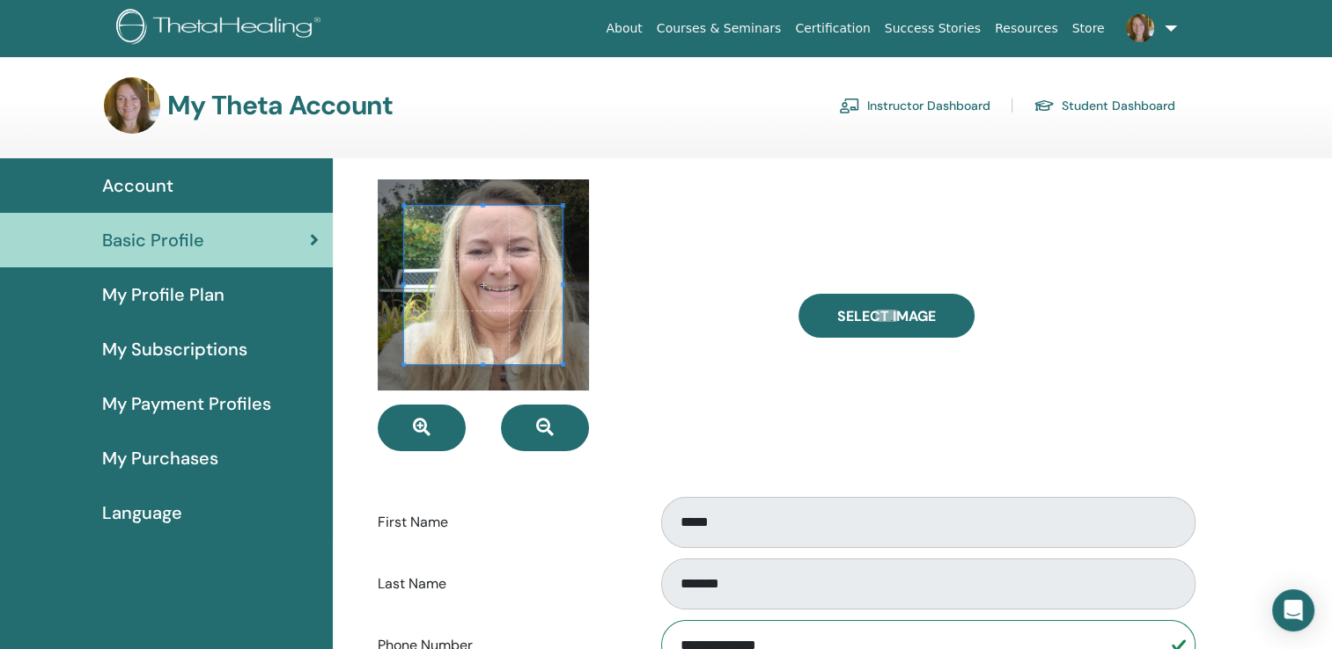
click at [920, 106] on link "Instructor Dashboard" at bounding box center [914, 106] width 151 height 28
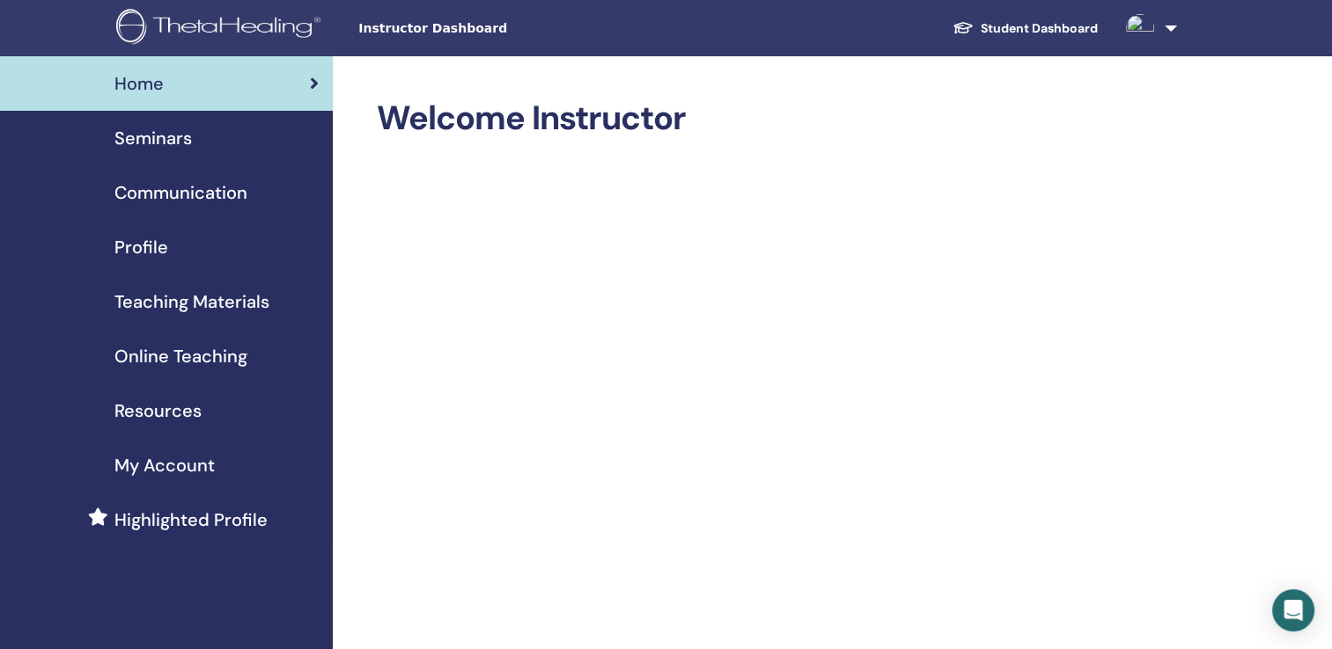
click at [1171, 25] on link at bounding box center [1147, 28] width 72 height 56
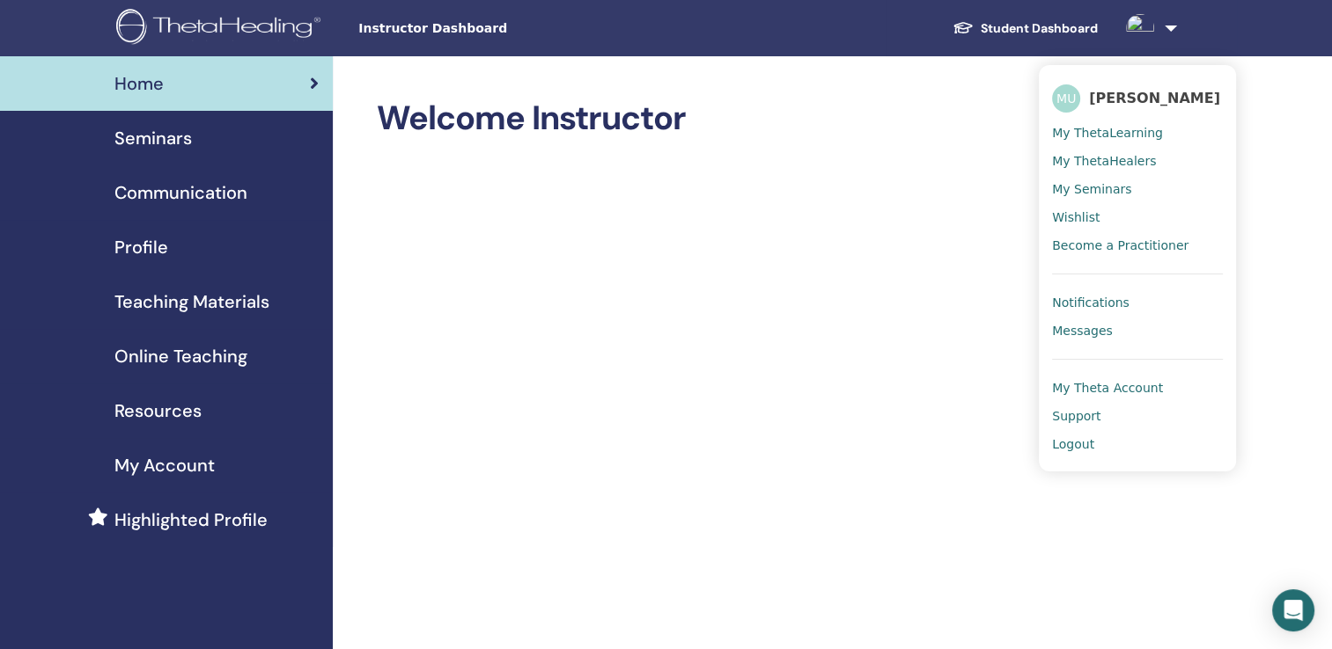
click at [1113, 99] on span "[PERSON_NAME]" at bounding box center [1154, 98] width 131 height 18
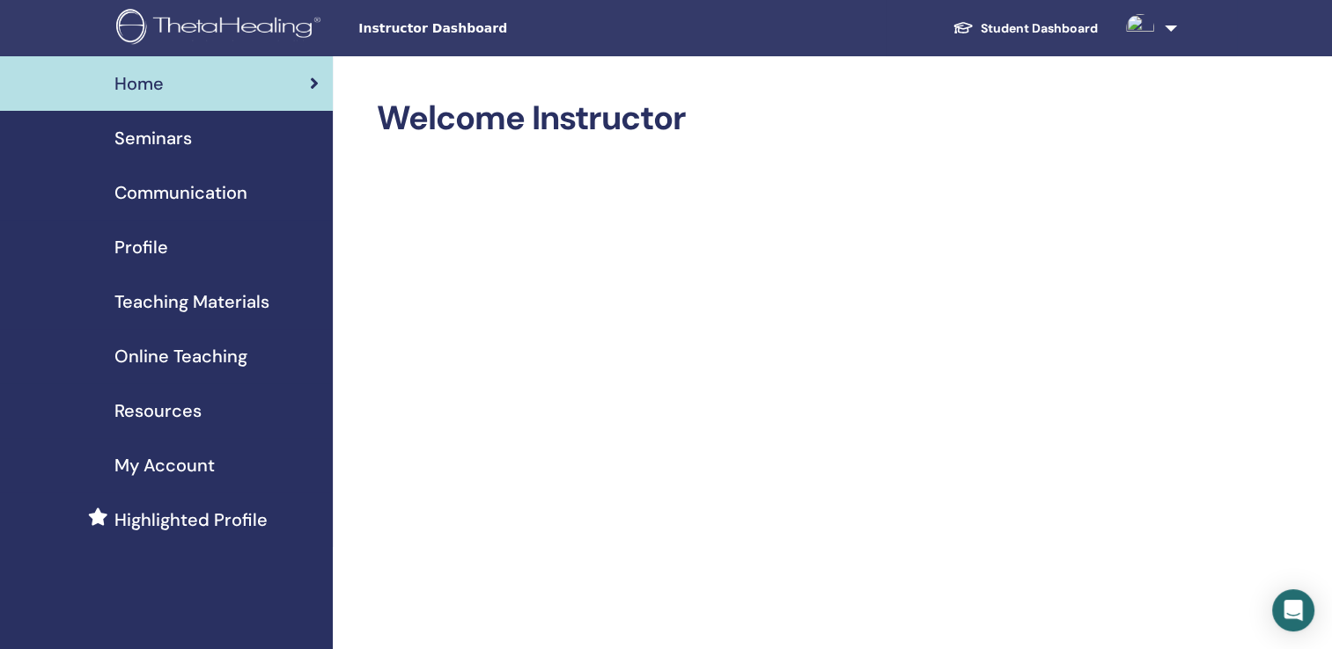
click at [1169, 24] on link at bounding box center [1147, 28] width 72 height 56
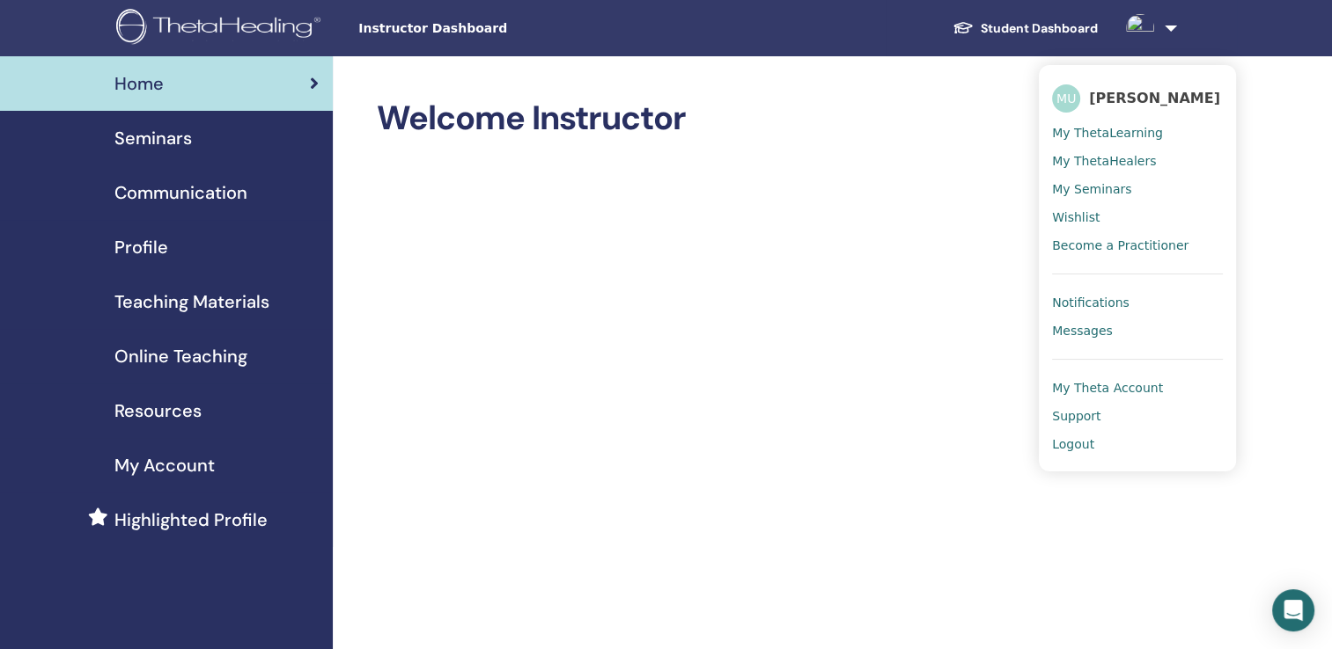
click at [1099, 386] on span "My Theta Account" at bounding box center [1107, 388] width 111 height 16
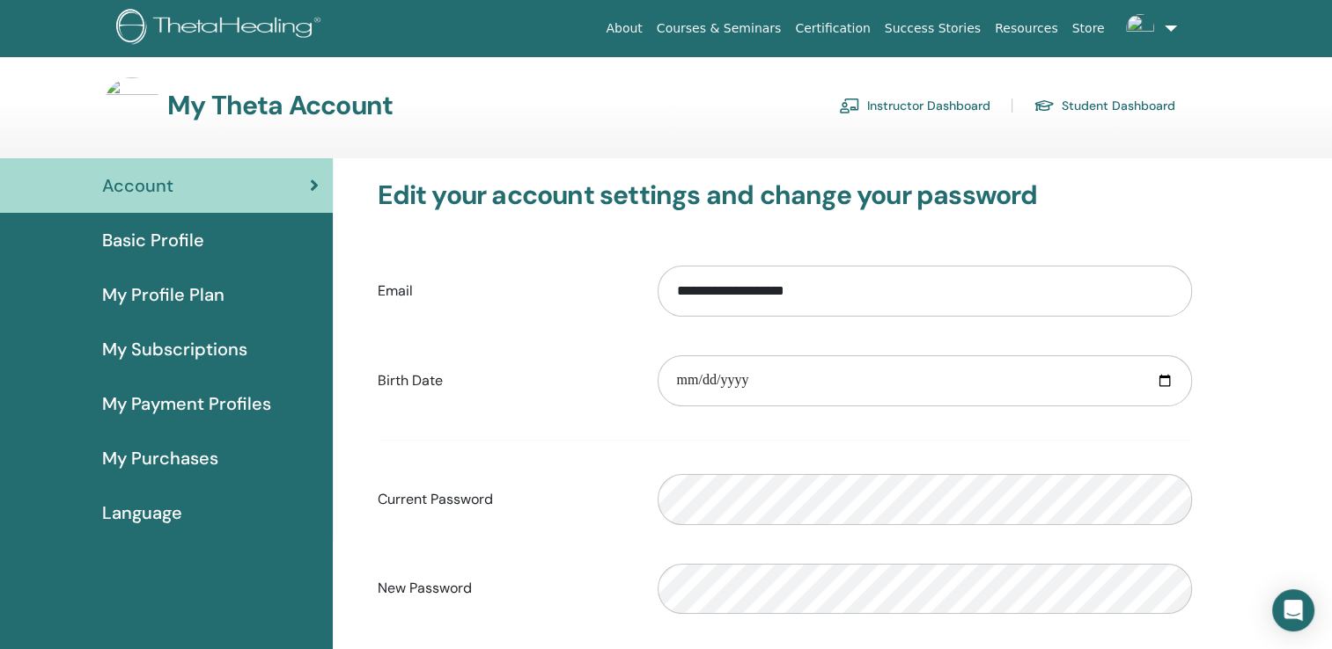
click at [1171, 26] on link at bounding box center [1147, 28] width 72 height 56
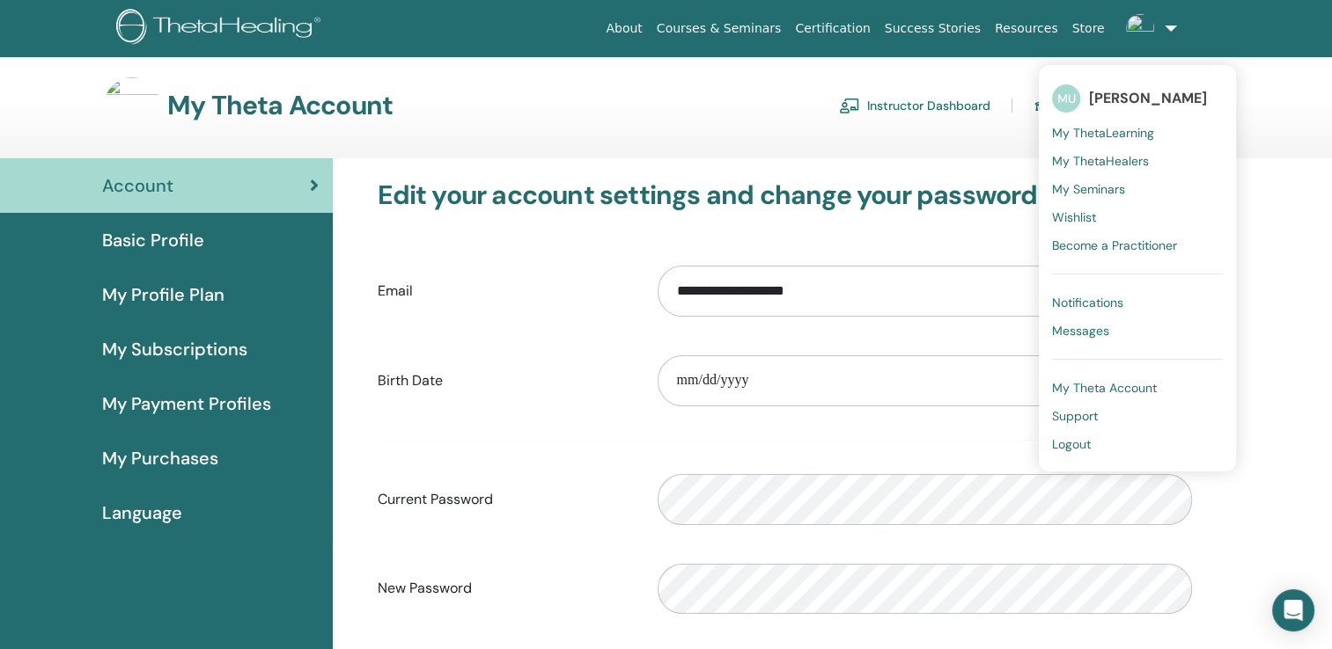
click at [150, 232] on span "Basic Profile" at bounding box center [153, 240] width 102 height 26
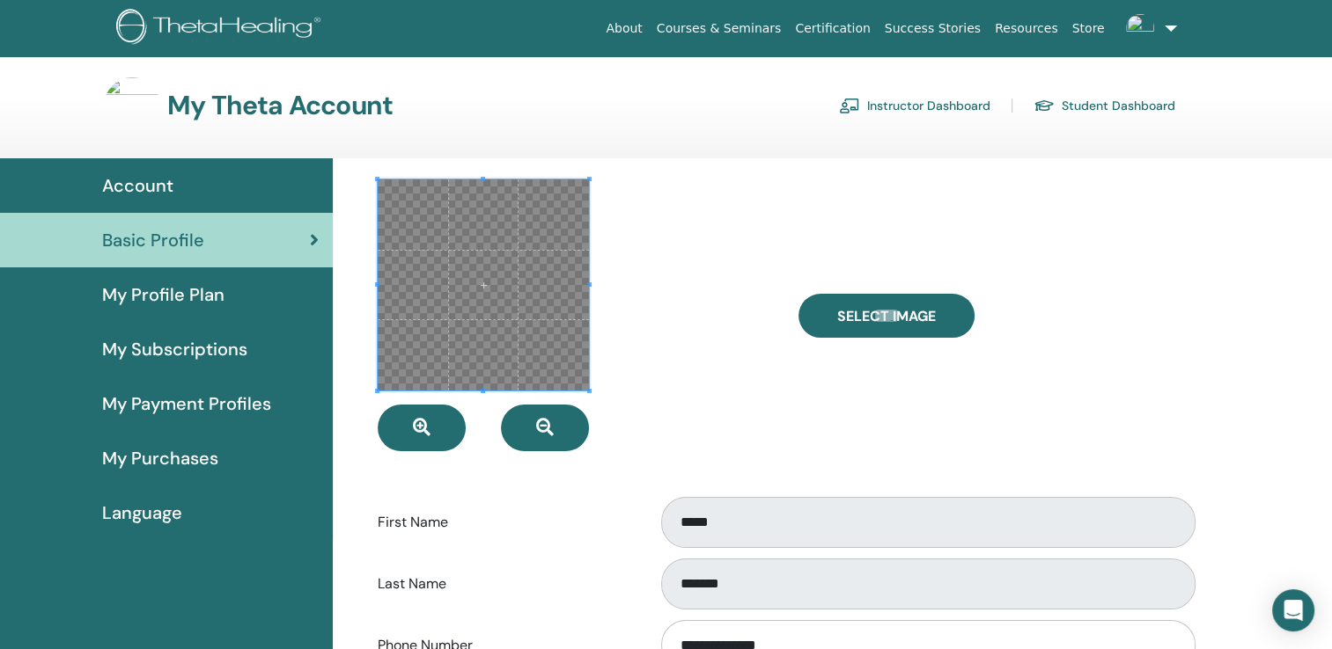
click at [488, 283] on span at bounding box center [483, 285] width 211 height 211
click at [417, 425] on icon "button" at bounding box center [422, 428] width 18 height 18
click at [532, 257] on span at bounding box center [483, 285] width 211 height 211
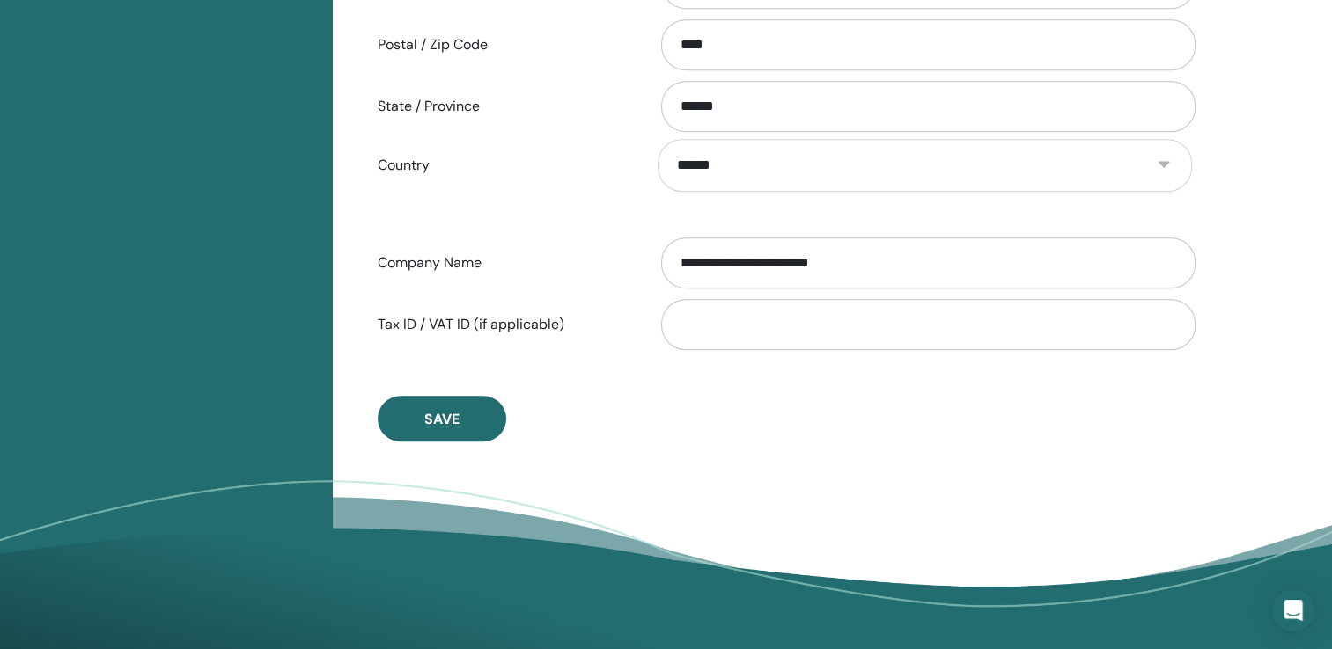
scroll to position [831, 0]
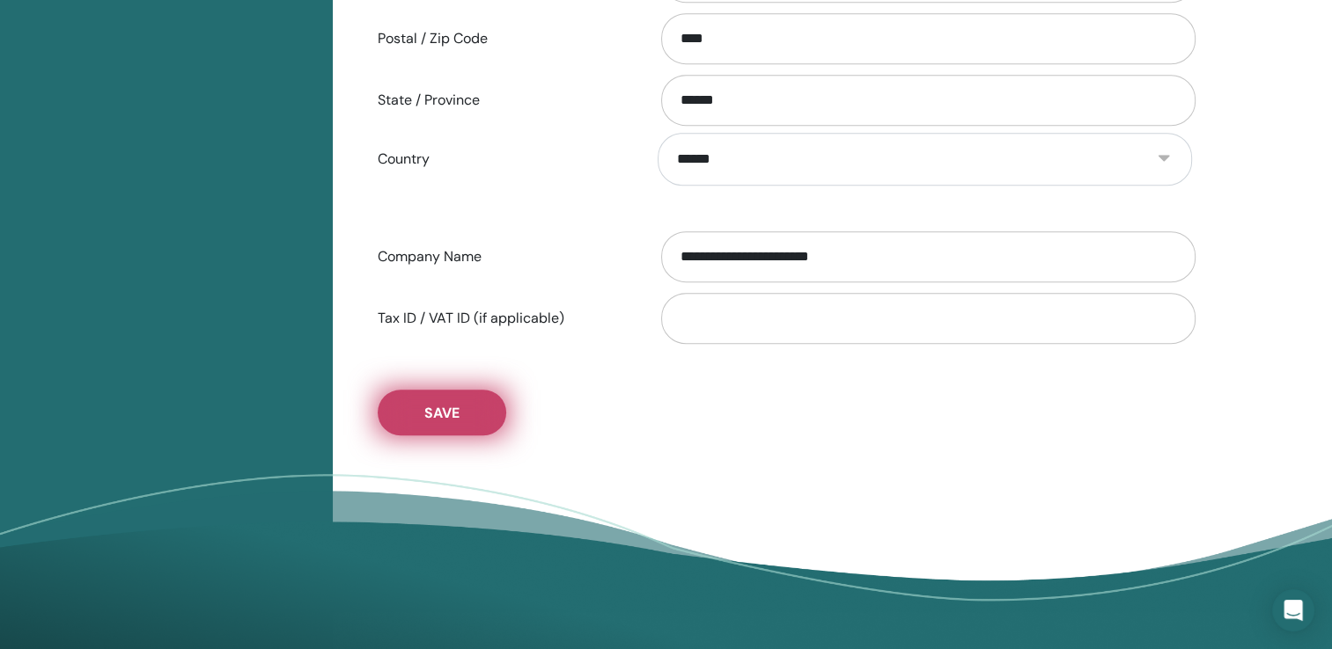
click at [460, 414] on button "Save" at bounding box center [442, 413] width 128 height 46
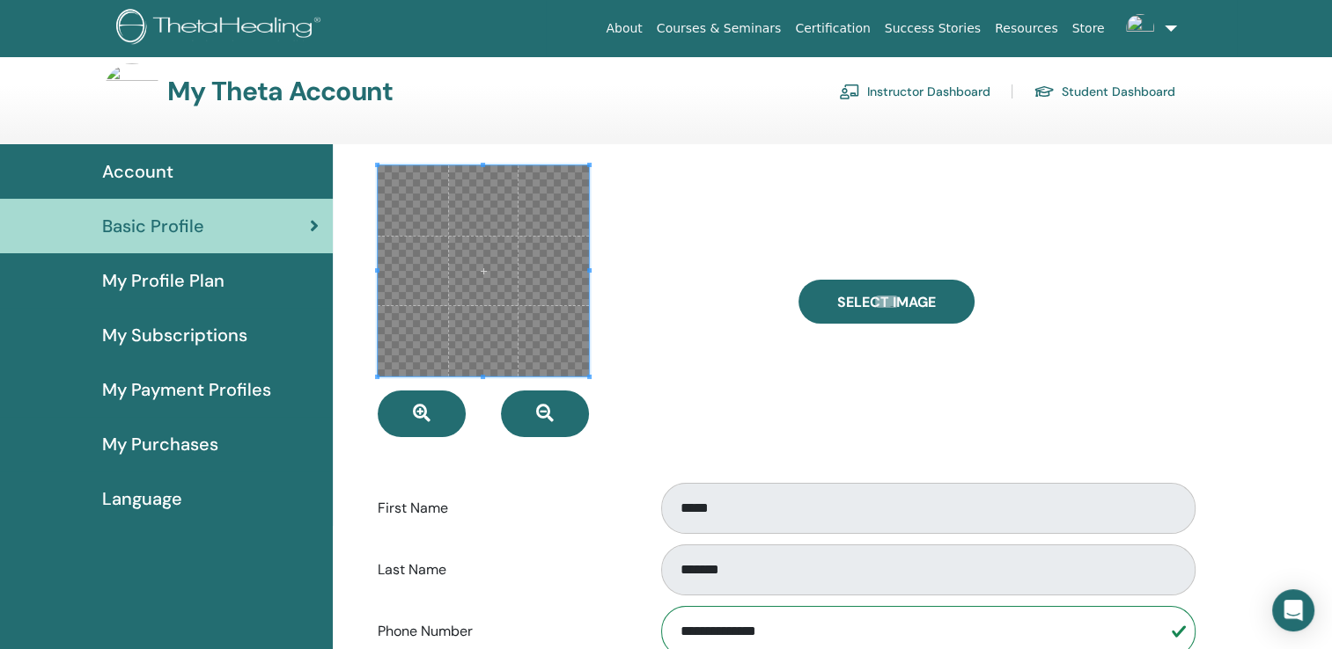
scroll to position [0, 0]
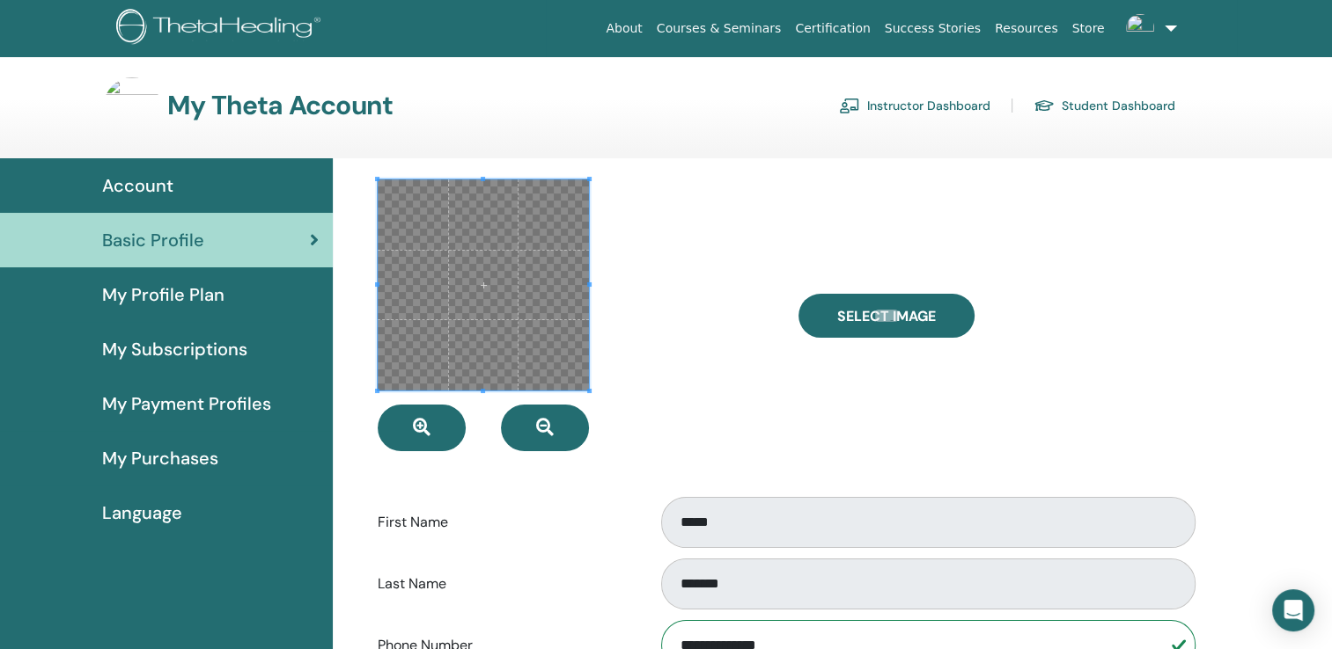
click at [1098, 104] on link "Student Dashboard" at bounding box center [1104, 106] width 142 height 28
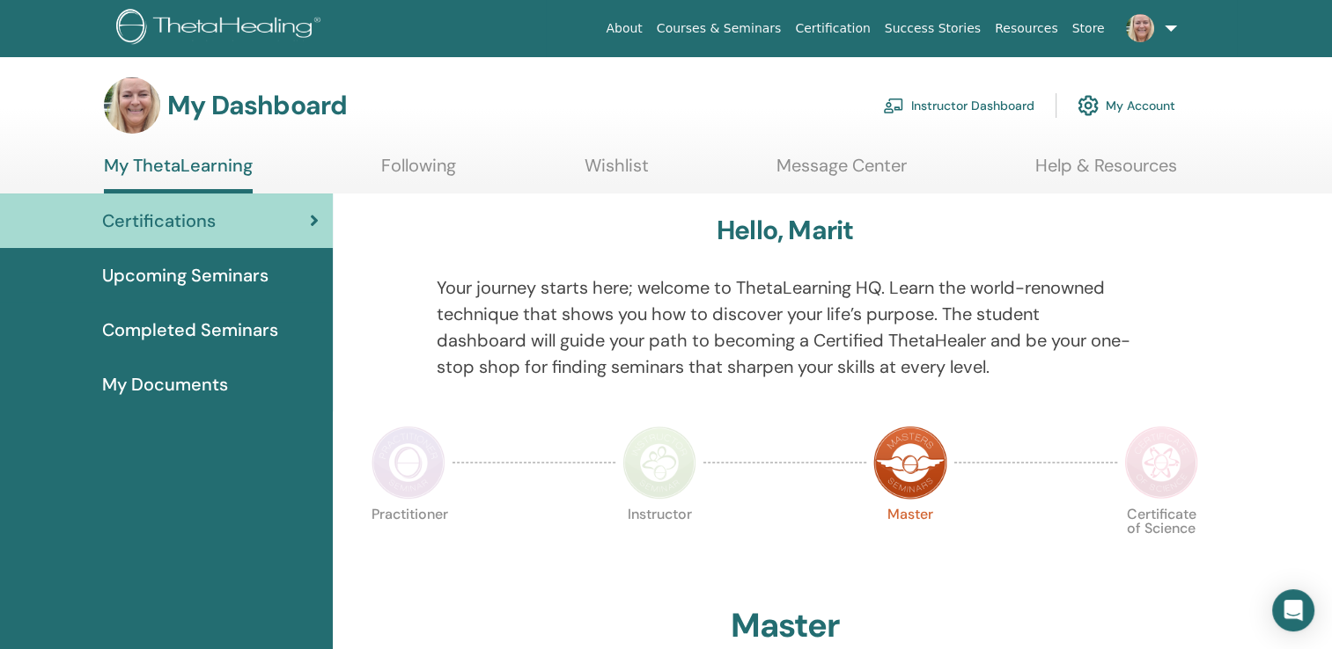
click at [1168, 25] on link at bounding box center [1147, 28] width 72 height 56
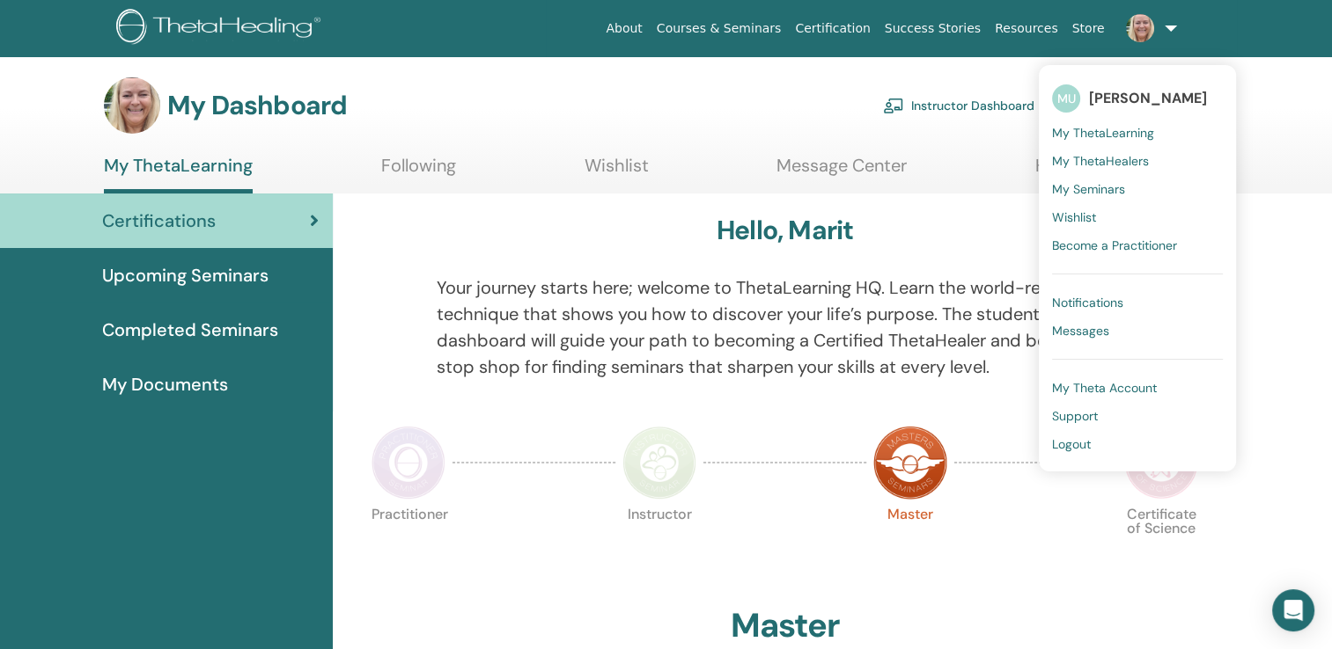
click at [1087, 384] on span "My Theta Account" at bounding box center [1104, 388] width 105 height 16
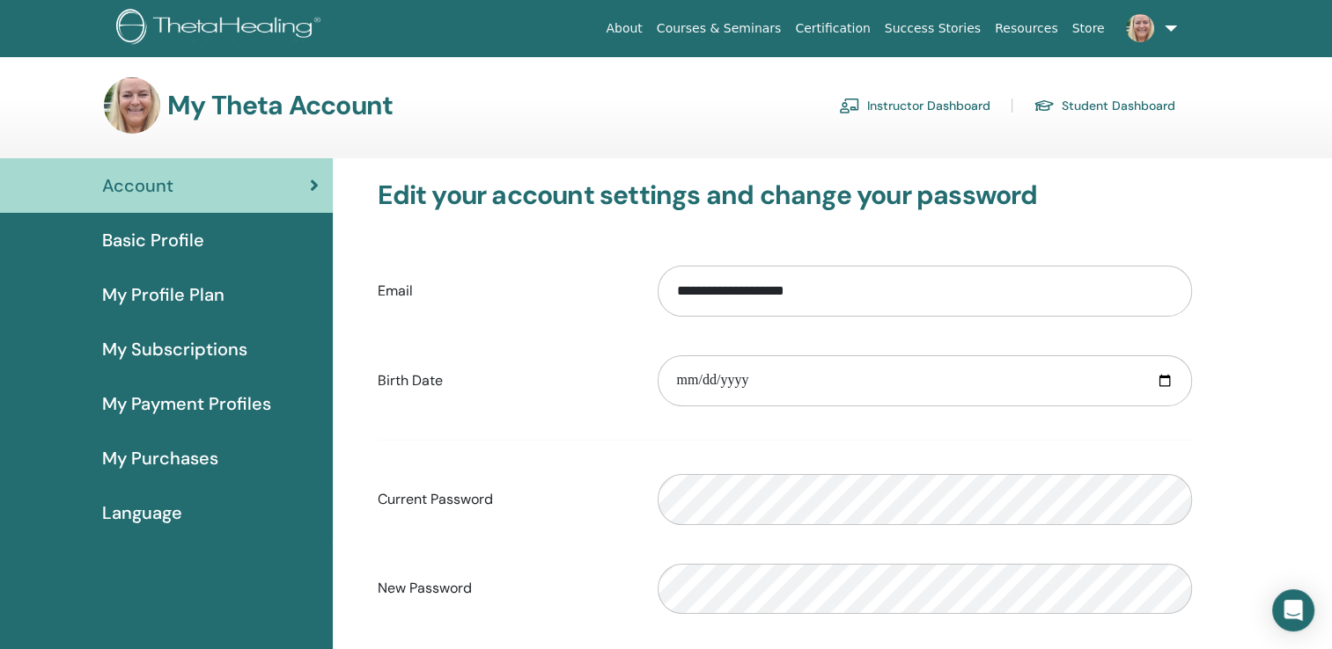
click at [166, 237] on span "Basic Profile" at bounding box center [153, 240] width 102 height 26
